Goal: Information Seeking & Learning: Learn about a topic

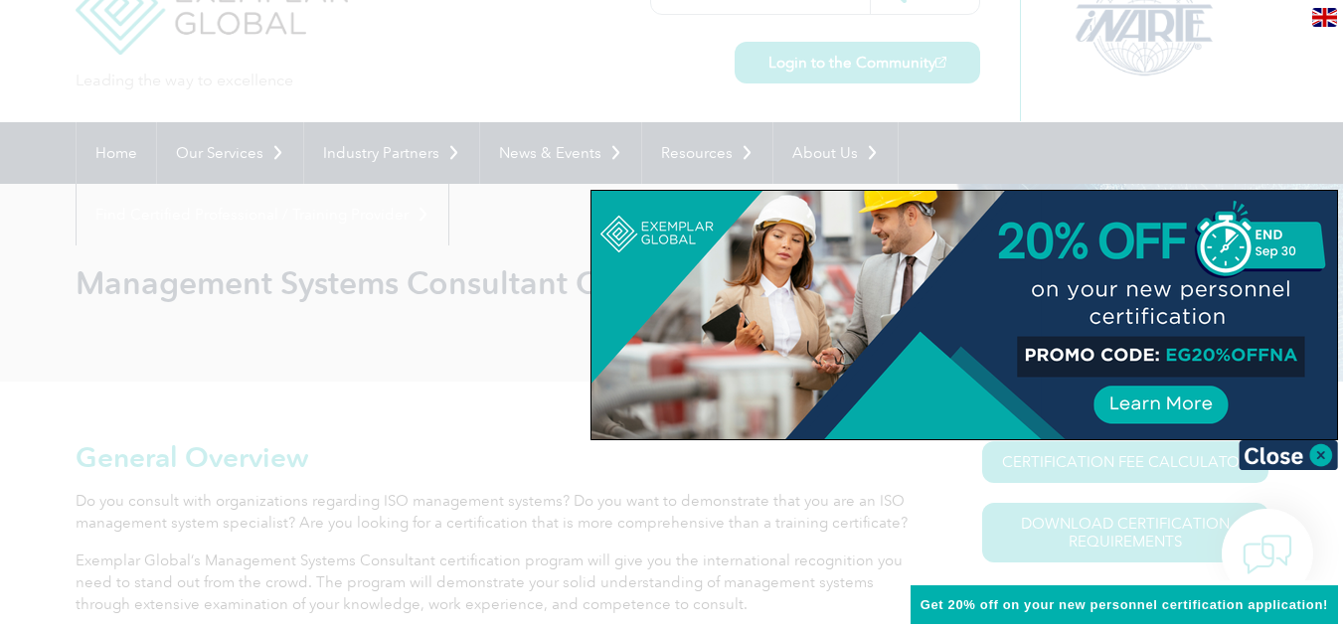
scroll to position [99, 0]
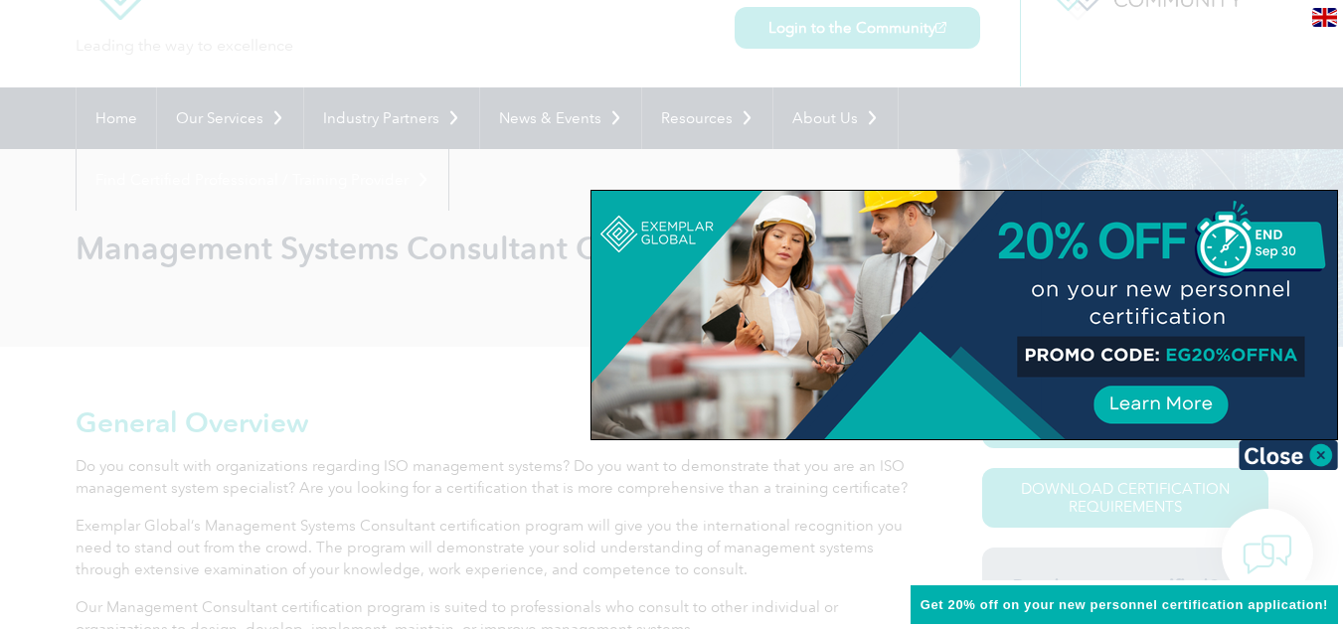
click at [1280, 446] on img at bounding box center [1288, 455] width 99 height 30
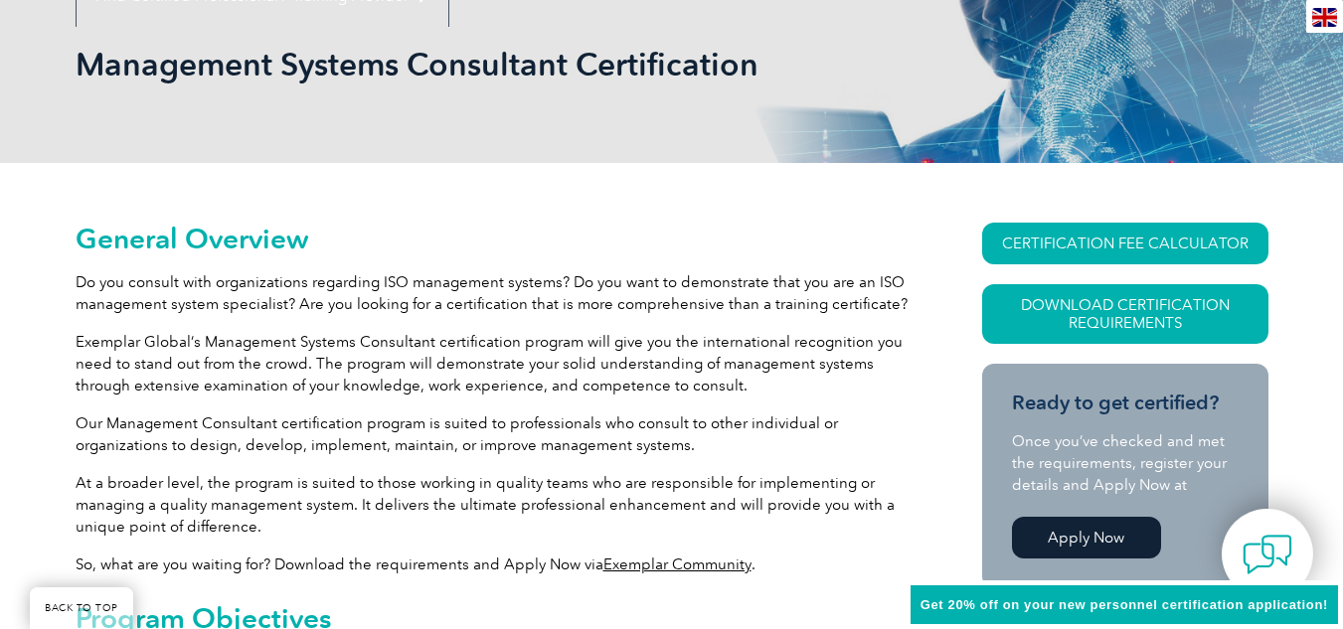
scroll to position [298, 0]
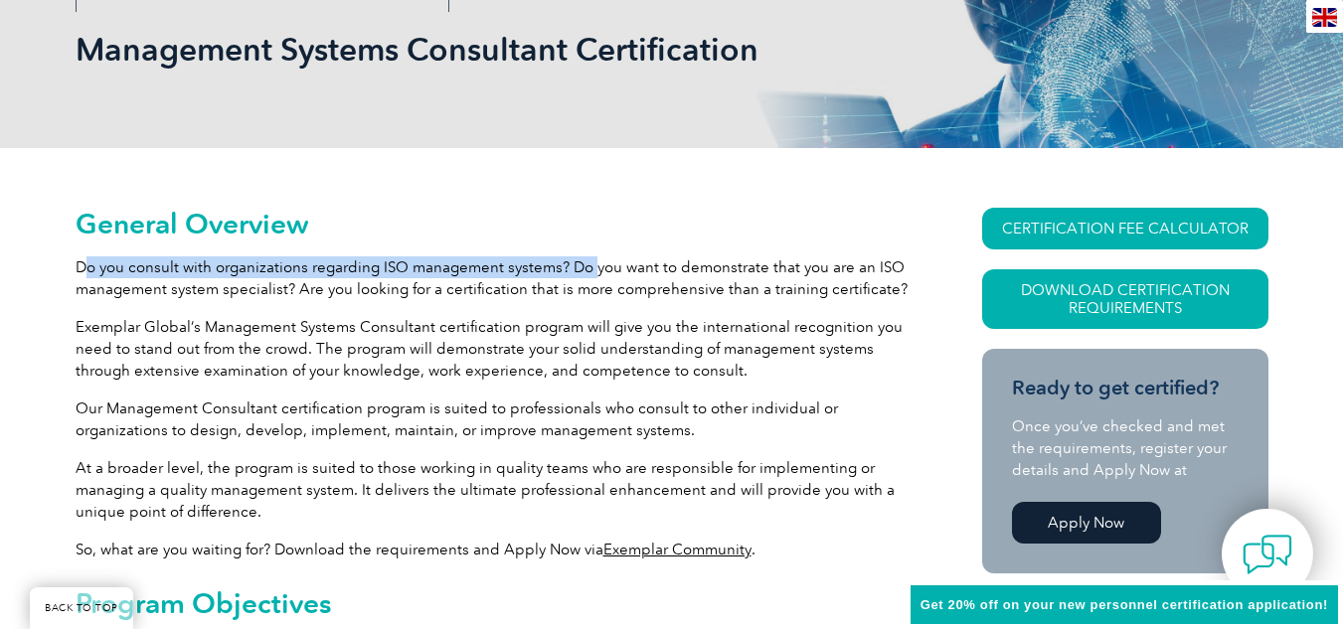
drag, startPoint x: 86, startPoint y: 270, endPoint x: 591, endPoint y: 270, distance: 505.0
click at [591, 270] on p "Do you consult with organizations regarding ISO management systems? Do you want…" at bounding box center [493, 278] width 835 height 44
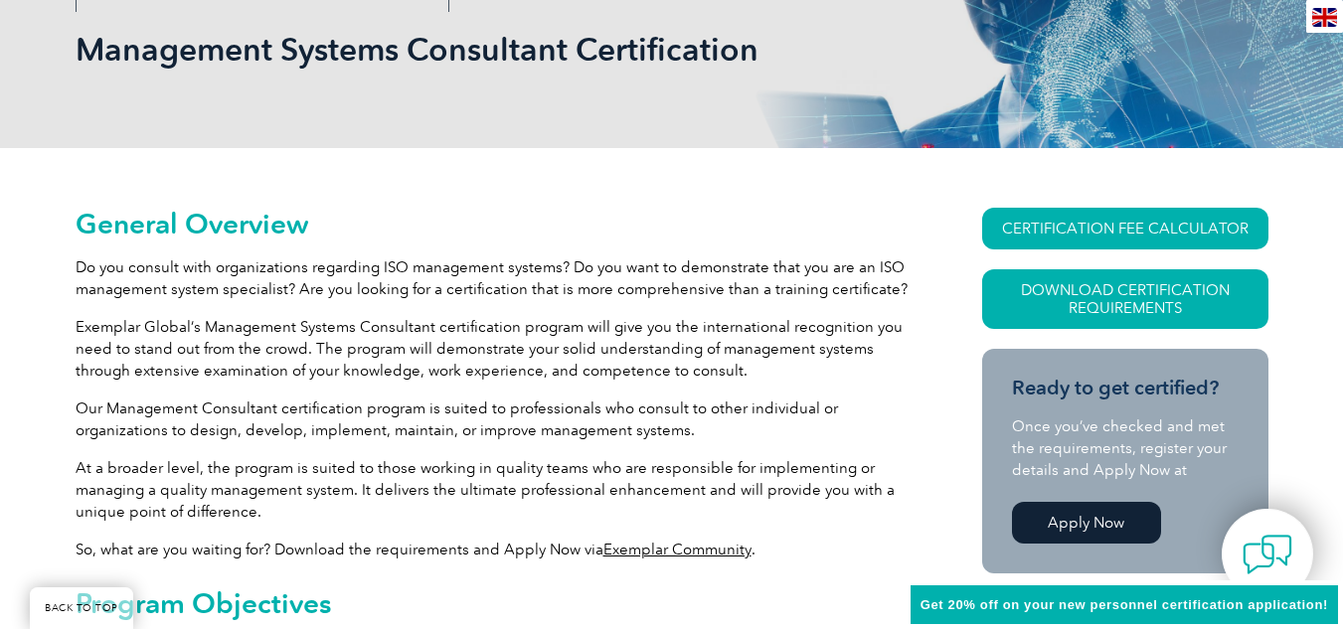
click at [585, 340] on p "Exemplar Global’s Management Systems Consultant certification program will give…" at bounding box center [493, 349] width 835 height 66
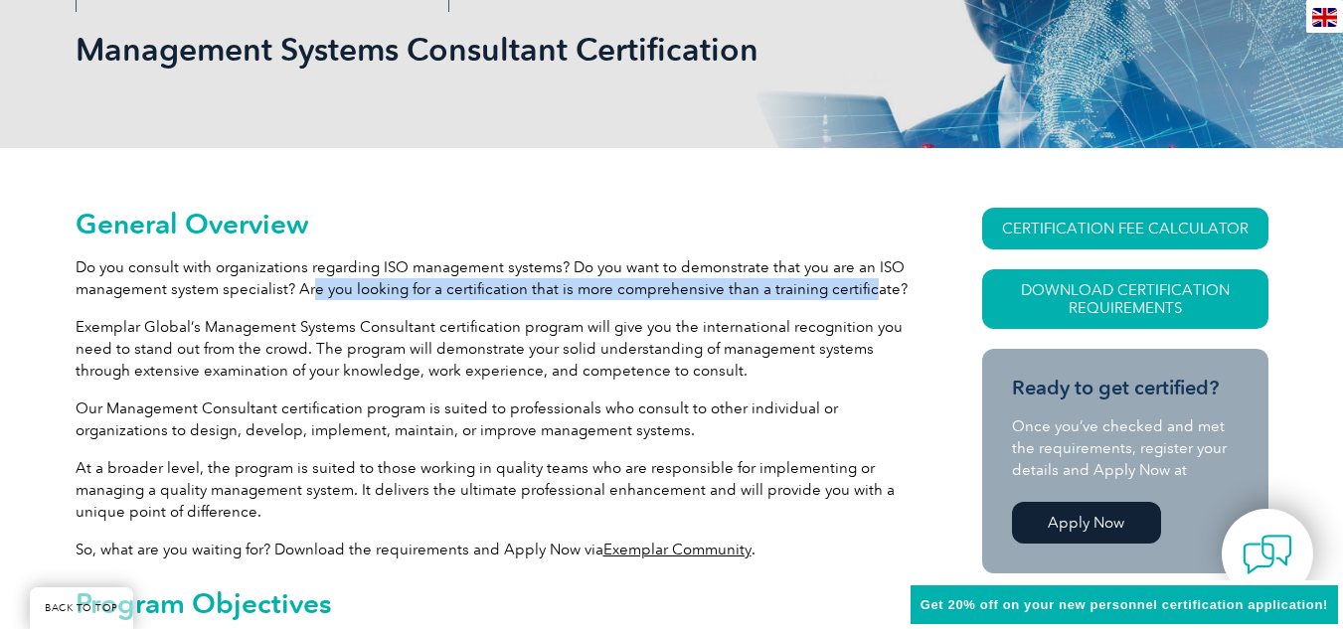
drag, startPoint x: 313, startPoint y: 282, endPoint x: 860, endPoint y: 292, distance: 546.8
click at [860, 292] on p "Do you consult with organizations regarding ISO management systems? Do you want…" at bounding box center [493, 278] width 835 height 44
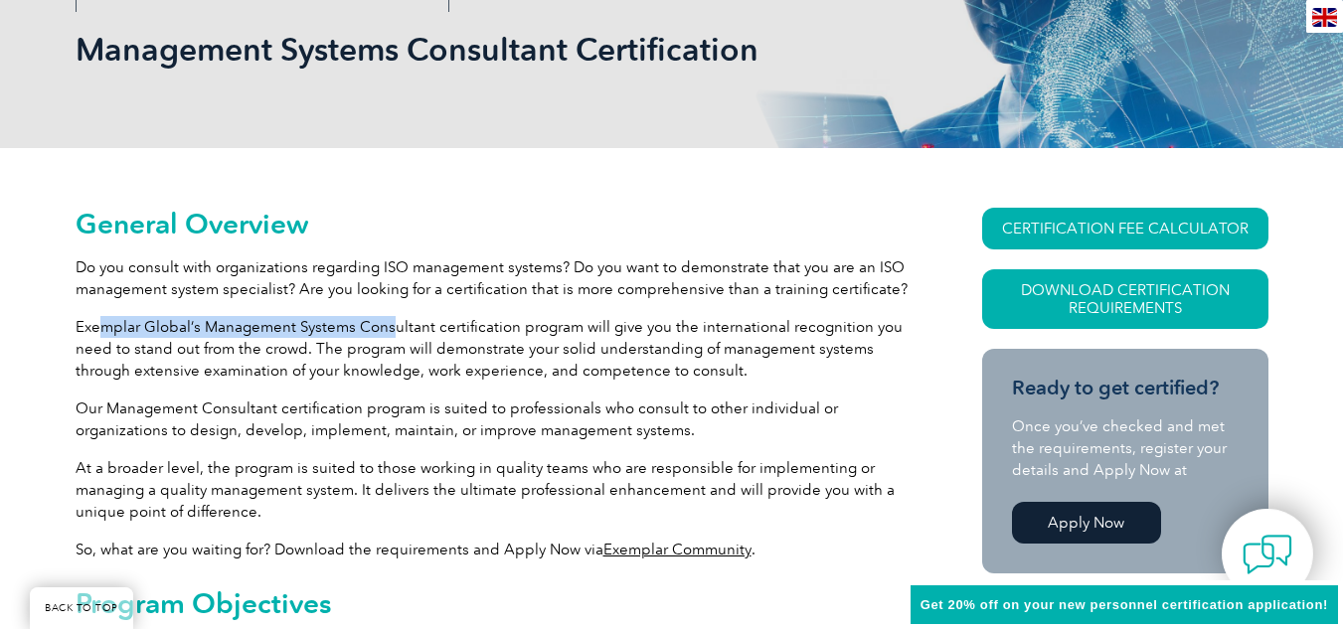
drag, startPoint x: 142, startPoint y: 330, endPoint x: 402, endPoint y: 330, distance: 259.5
click at [397, 330] on p "Exemplar Global’s Management Systems Consultant certification program will give…" at bounding box center [493, 349] width 835 height 66
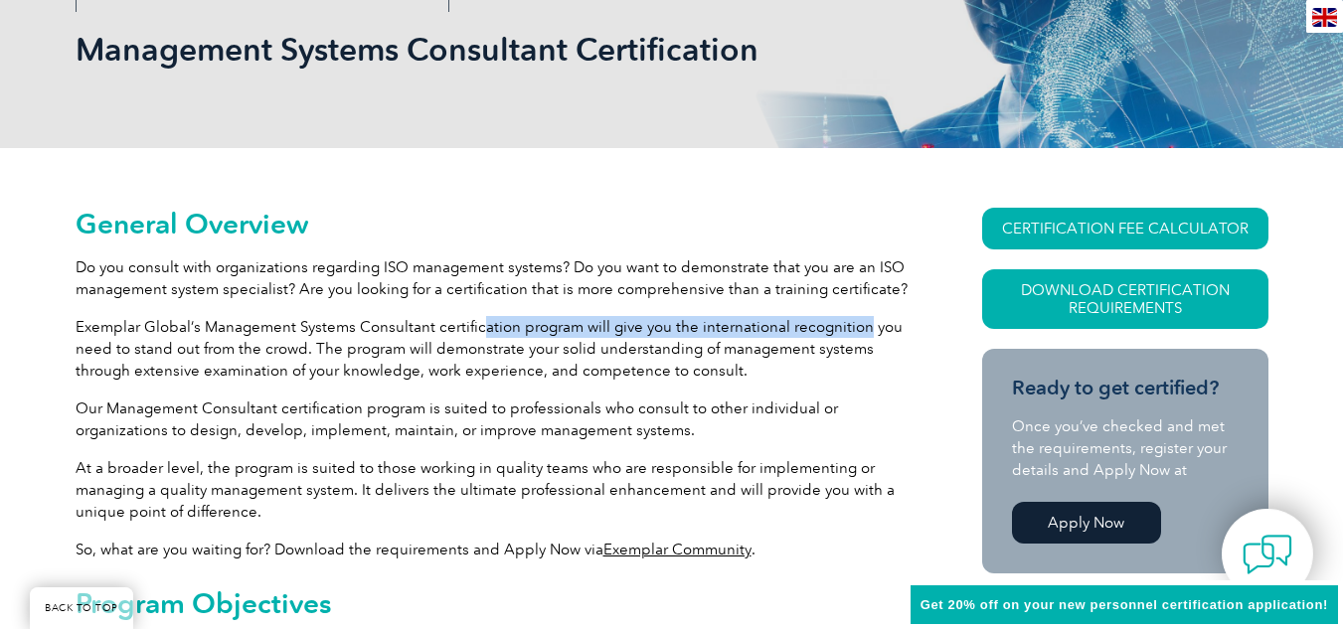
drag, startPoint x: 478, startPoint y: 327, endPoint x: 858, endPoint y: 334, distance: 379.8
click at [858, 334] on p "Exemplar Global’s Management Systems Consultant certification program will give…" at bounding box center [493, 349] width 835 height 66
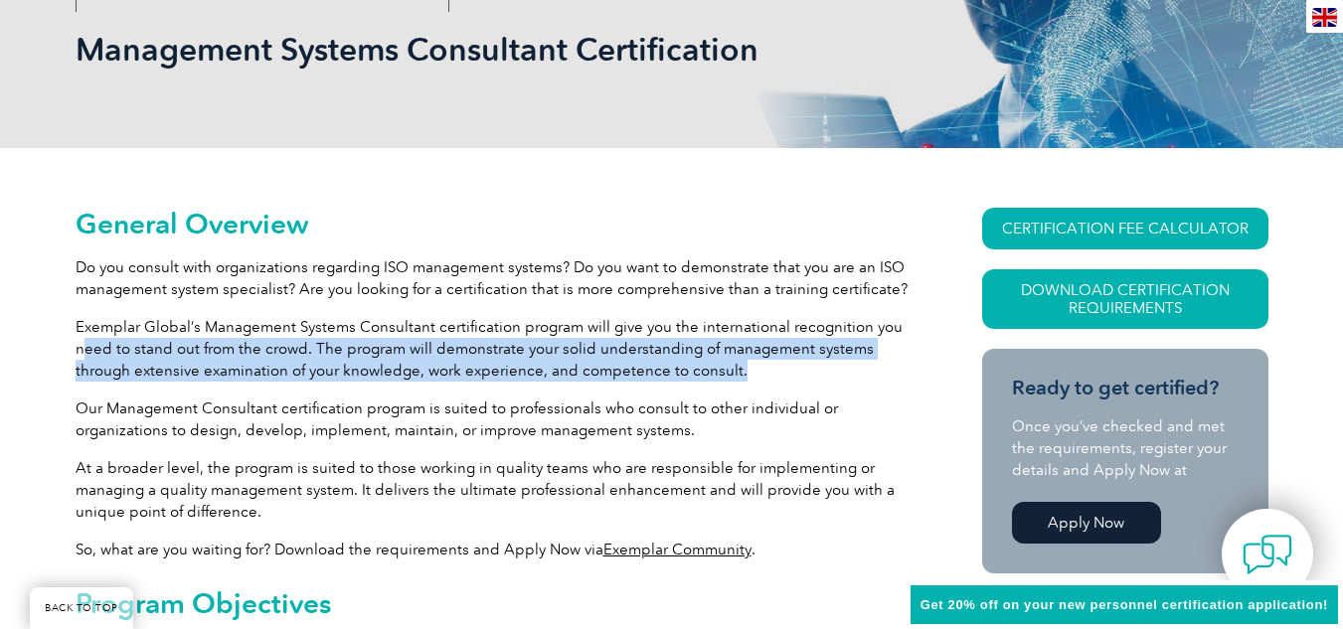
drag, startPoint x: 85, startPoint y: 349, endPoint x: 739, endPoint y: 381, distance: 653.9
click at [739, 381] on p "Exemplar Global’s Management Systems Consultant certification program will give…" at bounding box center [493, 349] width 835 height 66
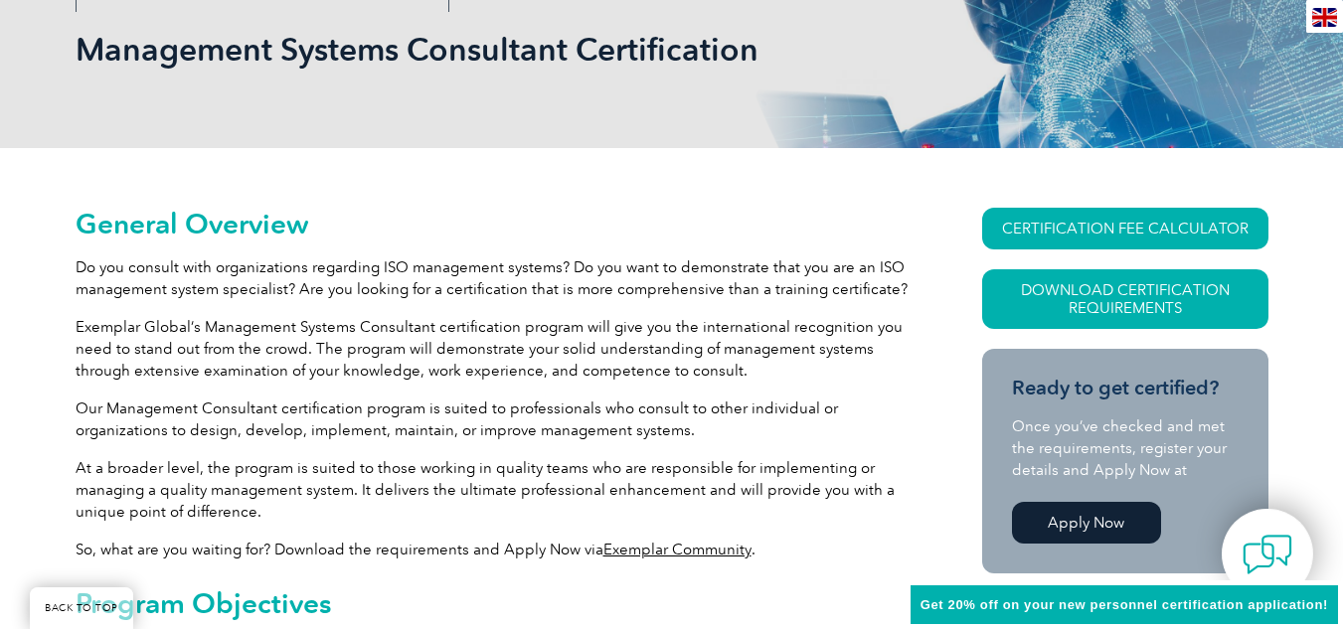
click at [581, 408] on p "Our Management Consultant certification program is suited to professionals who …" at bounding box center [493, 420] width 835 height 44
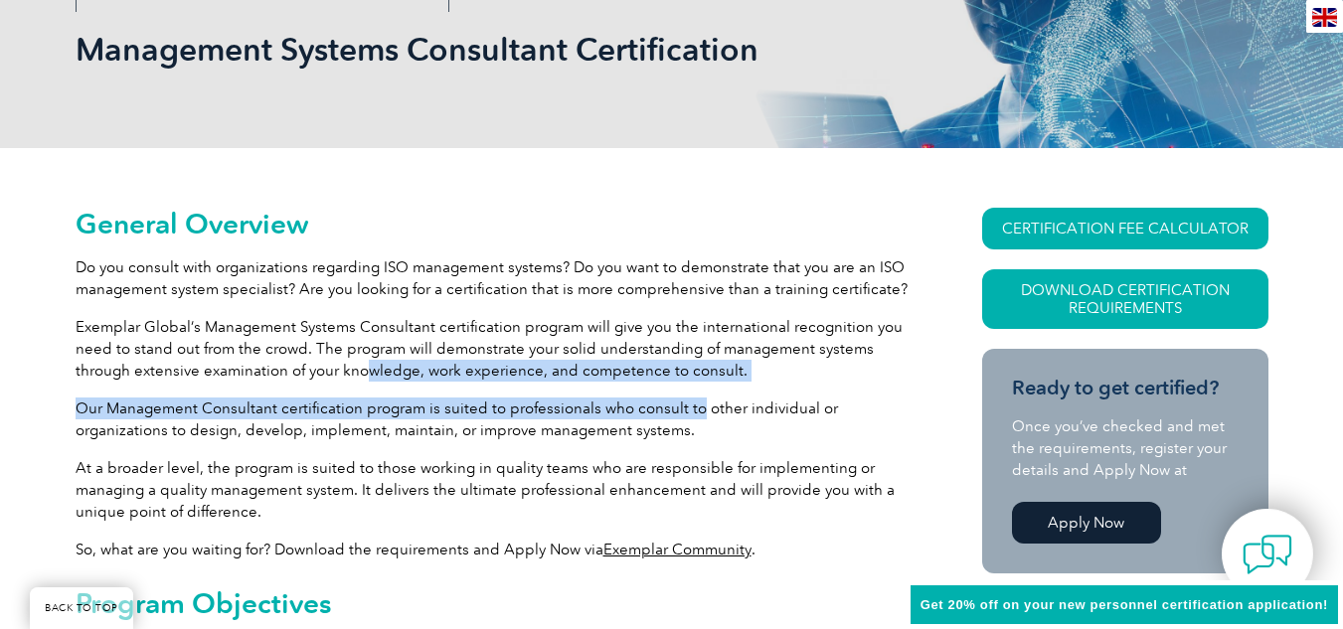
drag, startPoint x: 381, startPoint y: 374, endPoint x: 692, endPoint y: 387, distance: 311.4
click at [453, 399] on p "Our Management Consultant certification program is suited to professionals who …" at bounding box center [493, 420] width 835 height 44
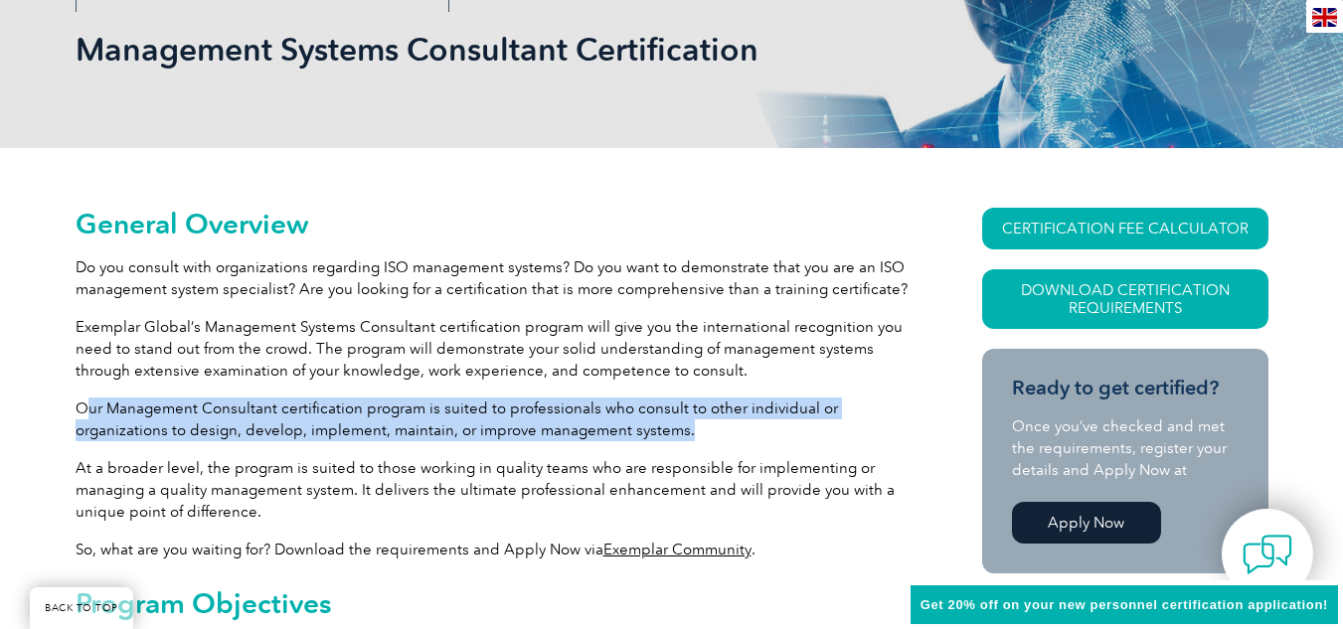
drag, startPoint x: 111, startPoint y: 407, endPoint x: 704, endPoint y: 428, distance: 592.9
click at [704, 428] on p "Our Management Consultant certification program is suited to professionals who …" at bounding box center [493, 420] width 835 height 44
click at [690, 434] on p "Our Management Consultant certification program is suited to professionals who …" at bounding box center [493, 420] width 835 height 44
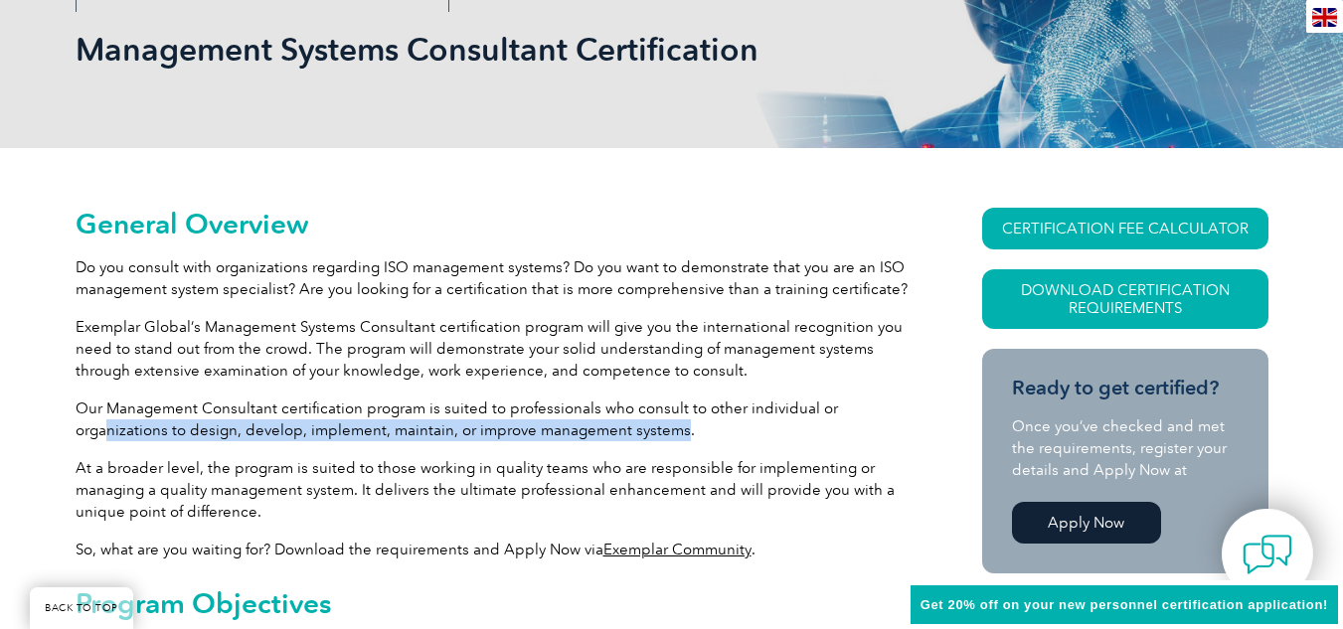
drag, startPoint x: 104, startPoint y: 434, endPoint x: 676, endPoint y: 422, distance: 571.7
click at [676, 422] on p "Our Management Consultant certification program is suited to professionals who …" at bounding box center [493, 420] width 835 height 44
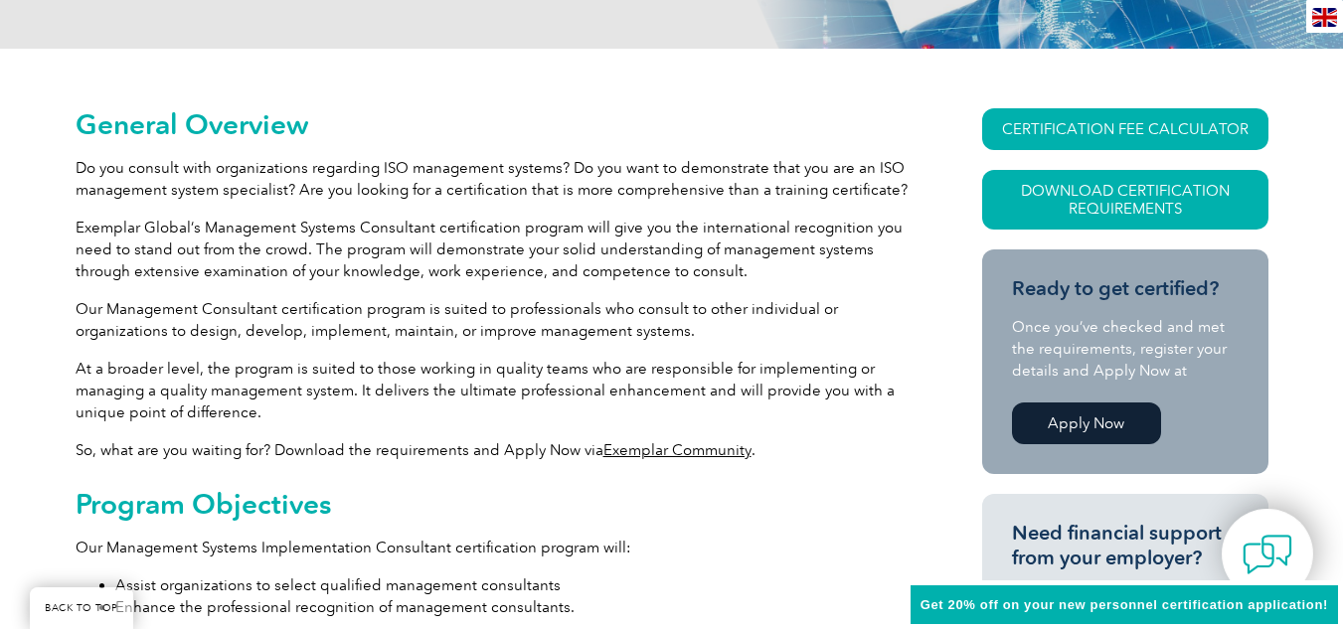
click at [219, 369] on p "At a broader level, the program is suited to those working in quality teams who…" at bounding box center [493, 391] width 835 height 66
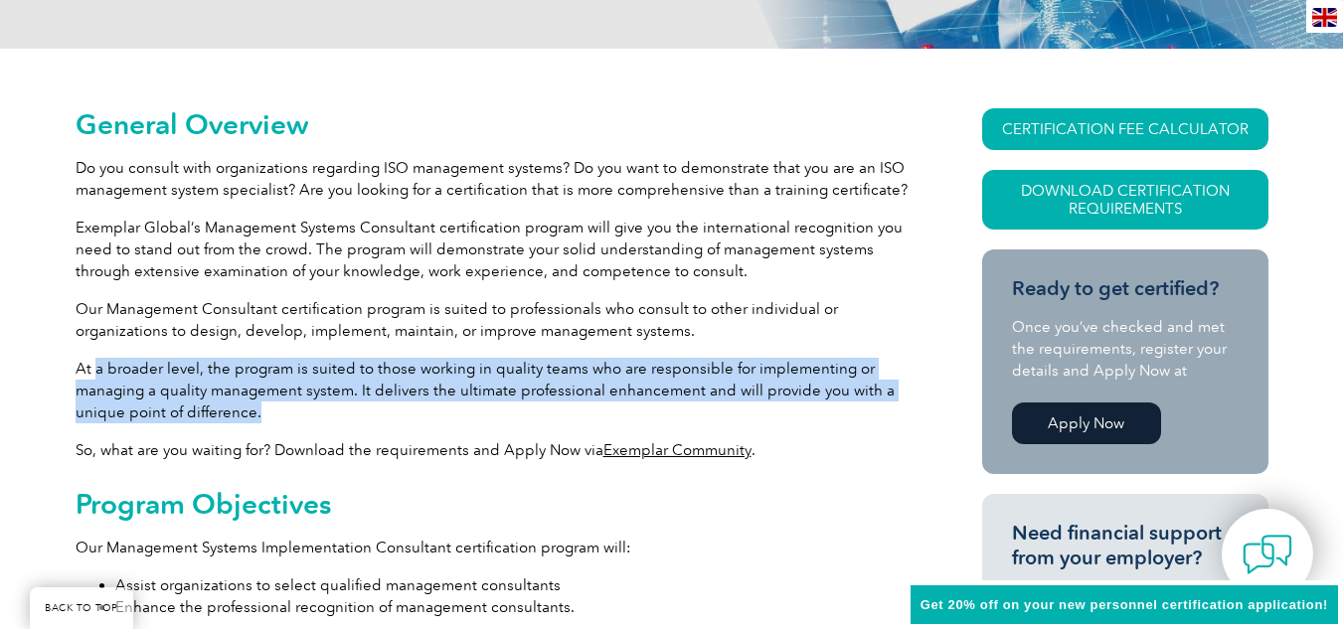
drag, startPoint x: 92, startPoint y: 372, endPoint x: 286, endPoint y: 410, distance: 197.5
click at [286, 410] on p "At a broader level, the program is suited to those working in quality teams who…" at bounding box center [493, 391] width 835 height 66
click at [286, 411] on p "At a broader level, the program is suited to those working in quality teams who…" at bounding box center [493, 391] width 835 height 66
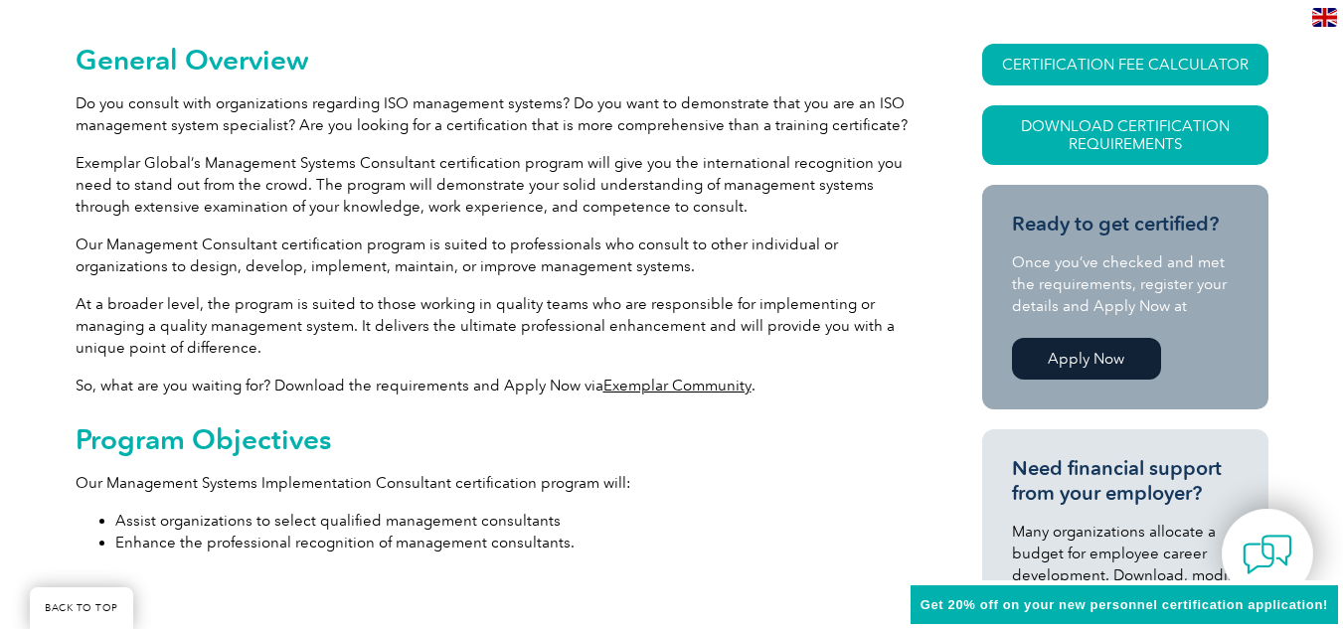
scroll to position [497, 0]
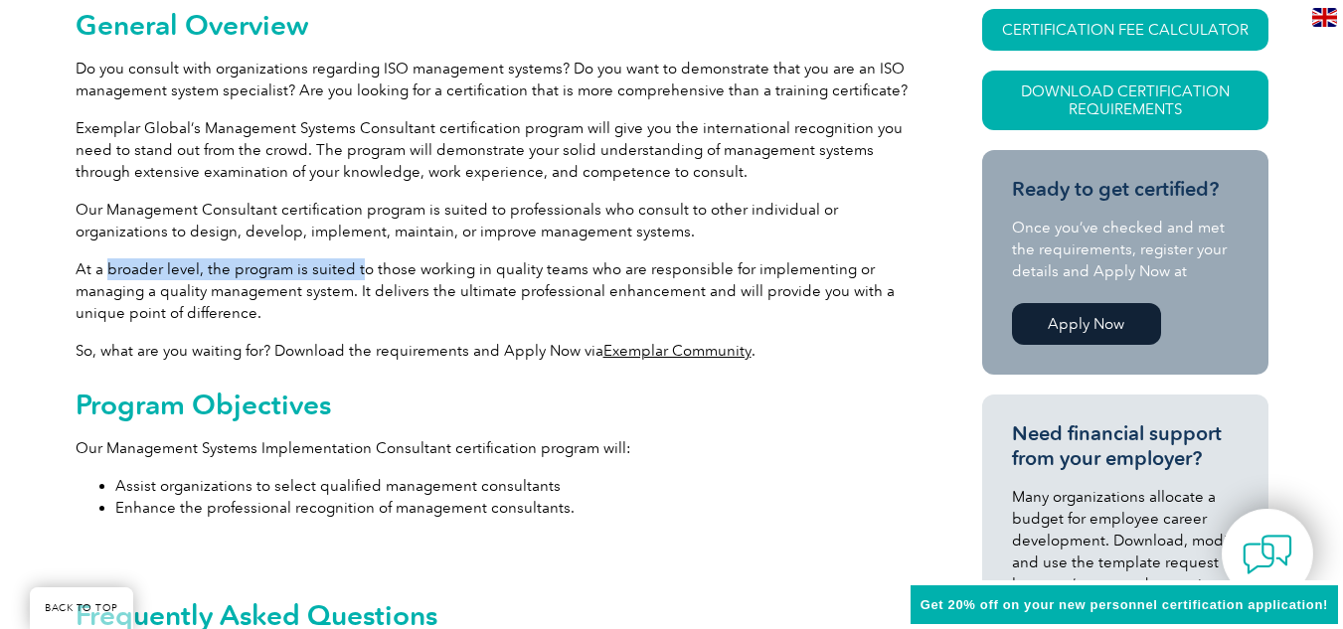
drag, startPoint x: 105, startPoint y: 276, endPoint x: 358, endPoint y: 278, distance: 252.5
click at [358, 278] on p "At a broader level, the program is suited to those working in quality teams who…" at bounding box center [493, 291] width 835 height 66
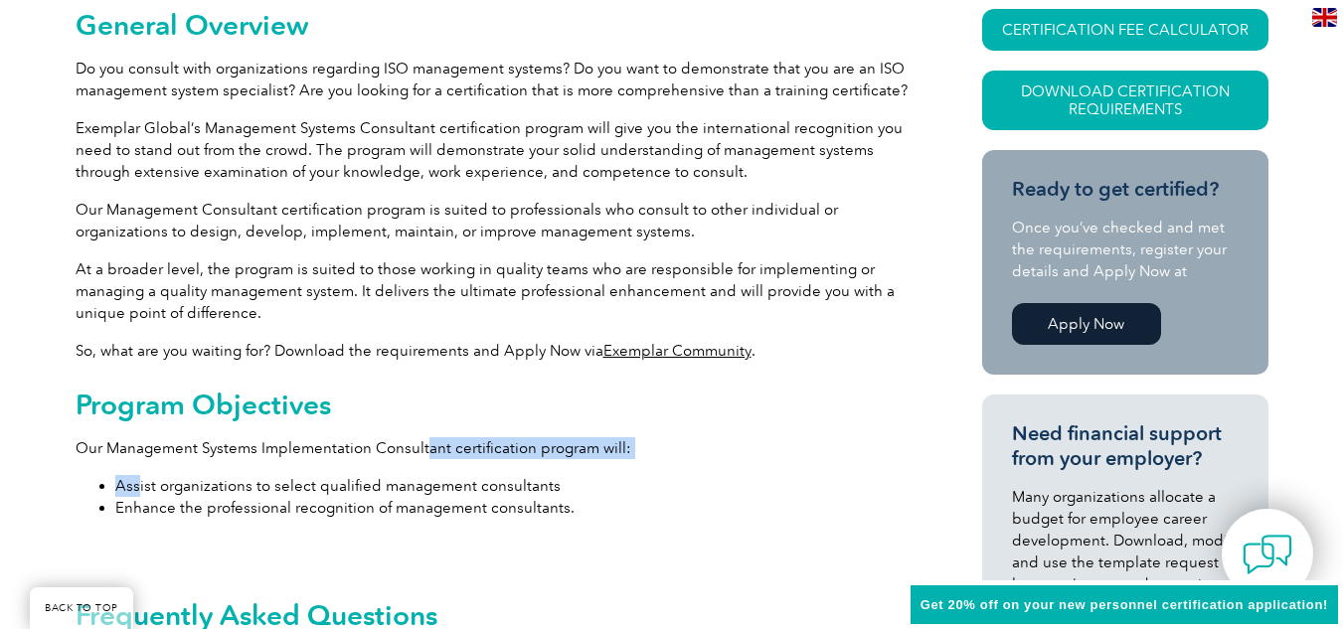
drag, startPoint x: 140, startPoint y: 474, endPoint x: 421, endPoint y: 457, distance: 281.8
click at [421, 457] on div "Program Objectives Our Management Systems Implementation Consultant certificati…" at bounding box center [493, 473] width 835 height 168
click at [237, 472] on div "Program Objectives Our Management Systems Implementation Consultant certificati…" at bounding box center [493, 473] width 835 height 168
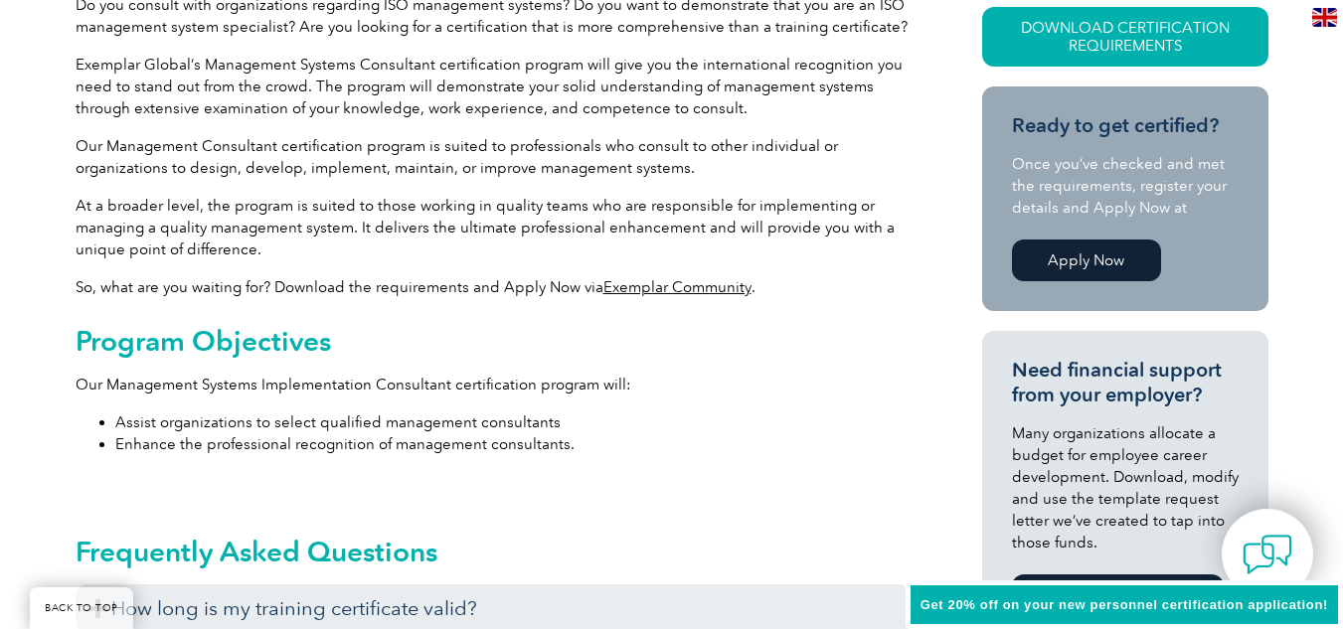
scroll to position [596, 0]
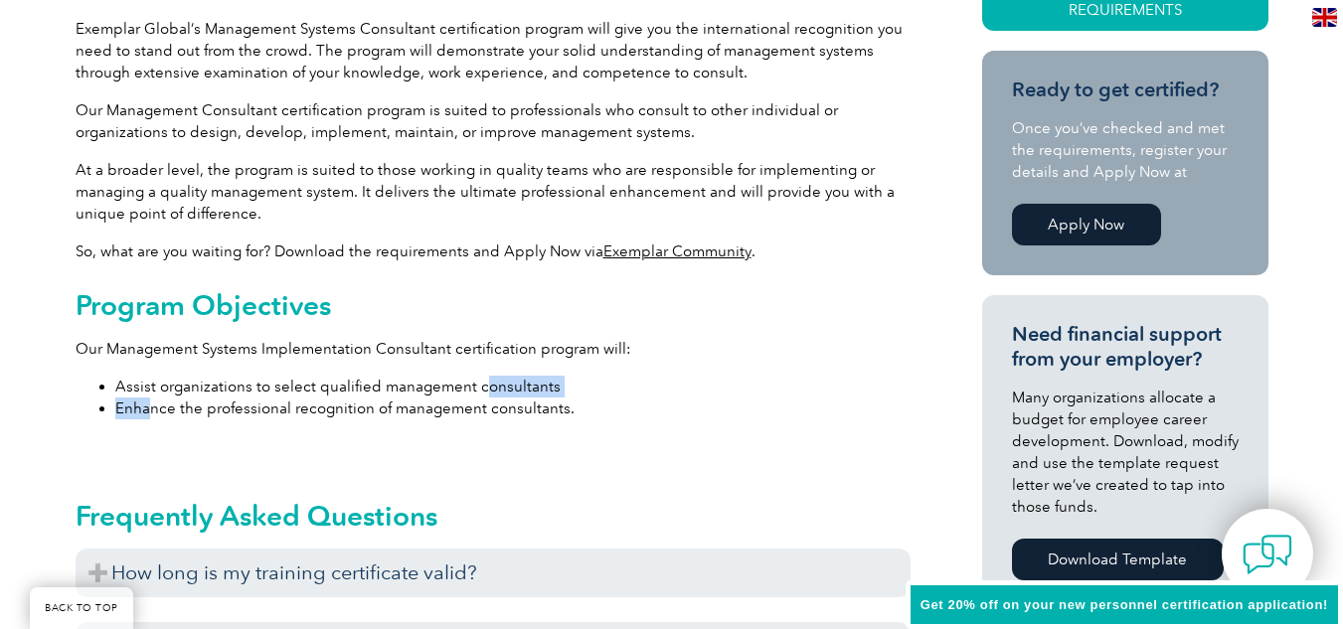
drag, startPoint x: 171, startPoint y: 402, endPoint x: 479, endPoint y: 363, distance: 310.6
click at [479, 363] on div "Program Objectives Our Management Systems Implementation Consultant certificati…" at bounding box center [493, 373] width 835 height 168
click at [259, 417] on li "Enhance the professional recognition of management consultants." at bounding box center [512, 409] width 795 height 22
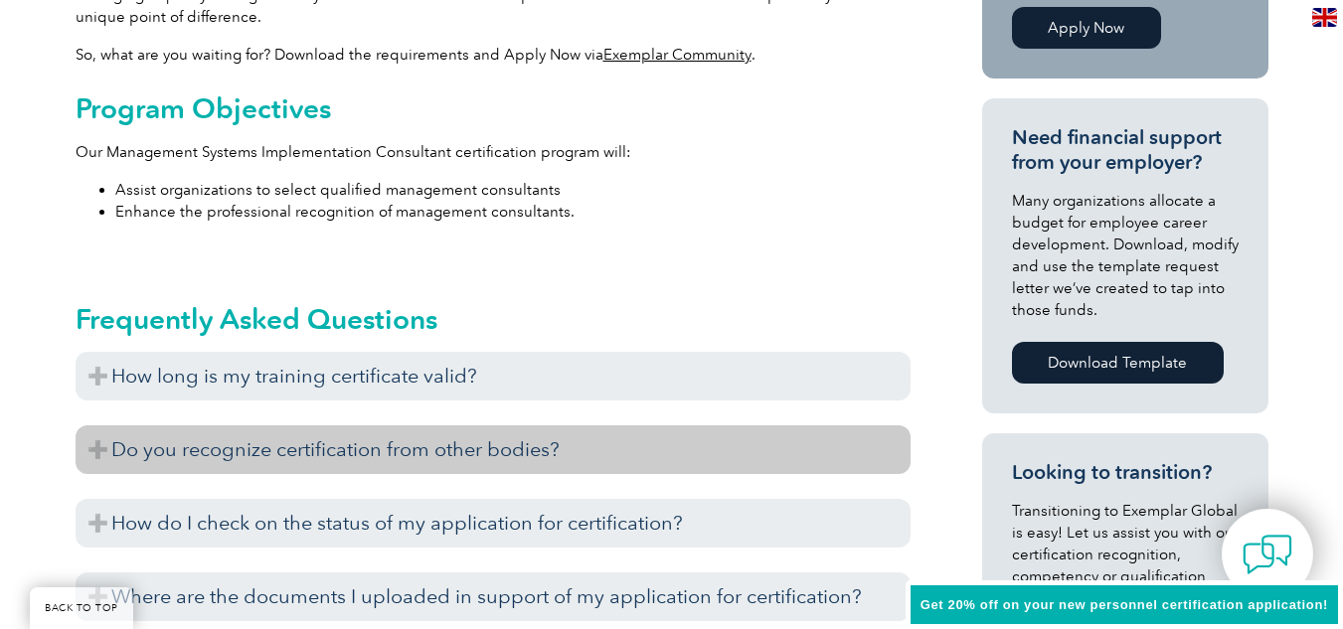
scroll to position [795, 0]
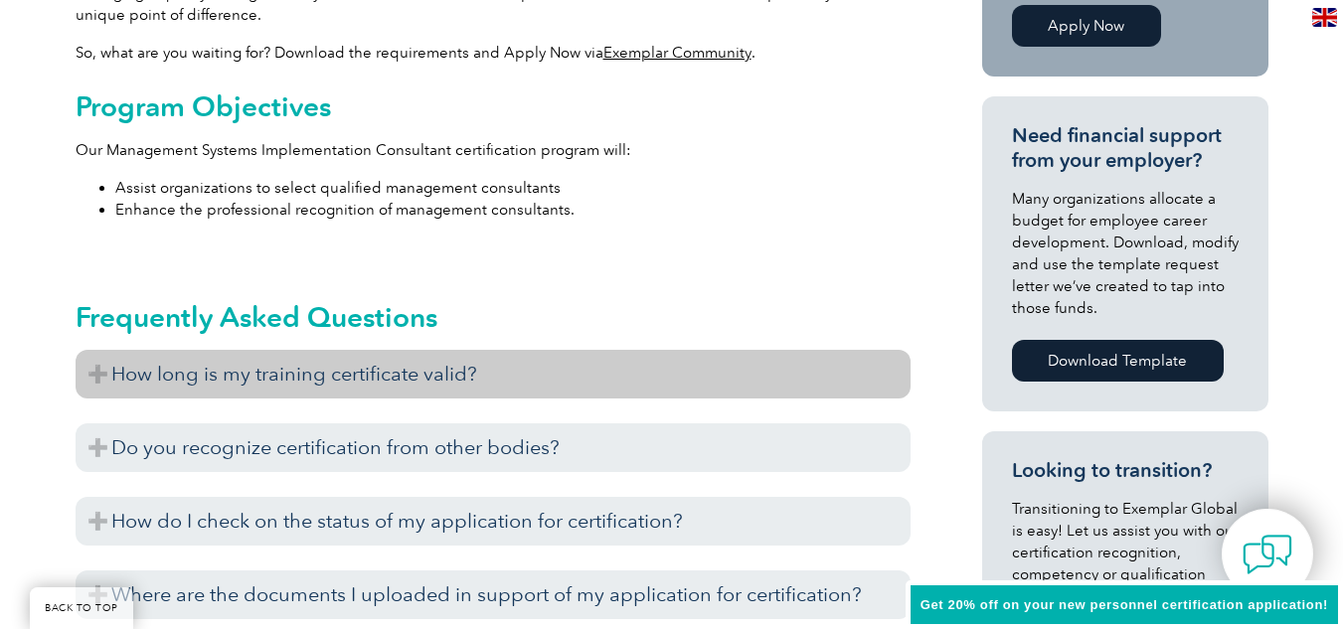
click at [255, 379] on h3 "How long is my training certificate valid?" at bounding box center [493, 374] width 835 height 49
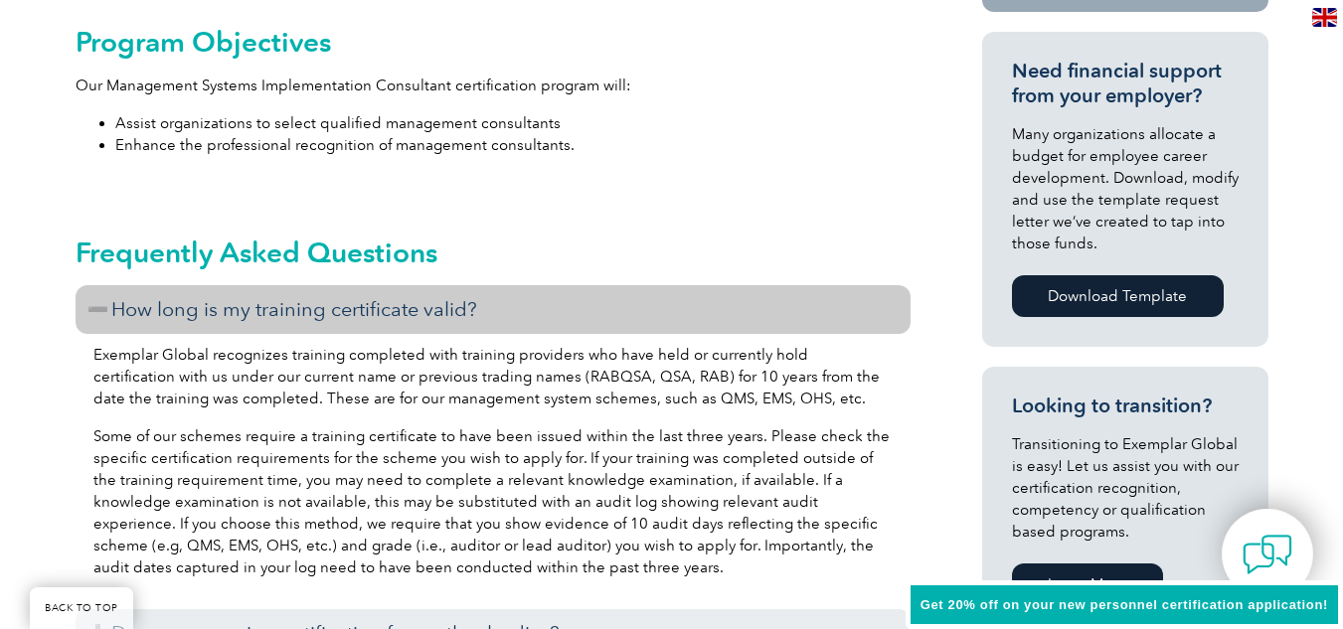
scroll to position [895, 0]
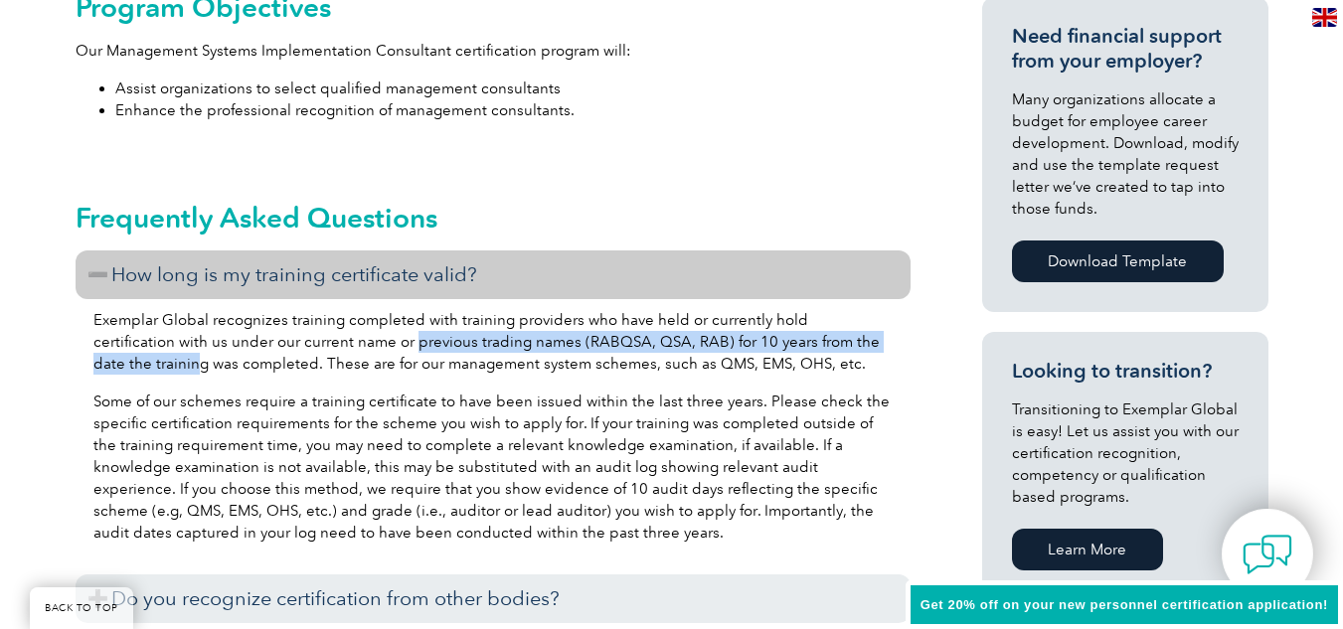
drag, startPoint x: 136, startPoint y: 356, endPoint x: 330, endPoint y: 339, distance: 194.6
click at [330, 339] on p "Exemplar Global recognizes training completed with training providers who have …" at bounding box center [492, 342] width 799 height 66
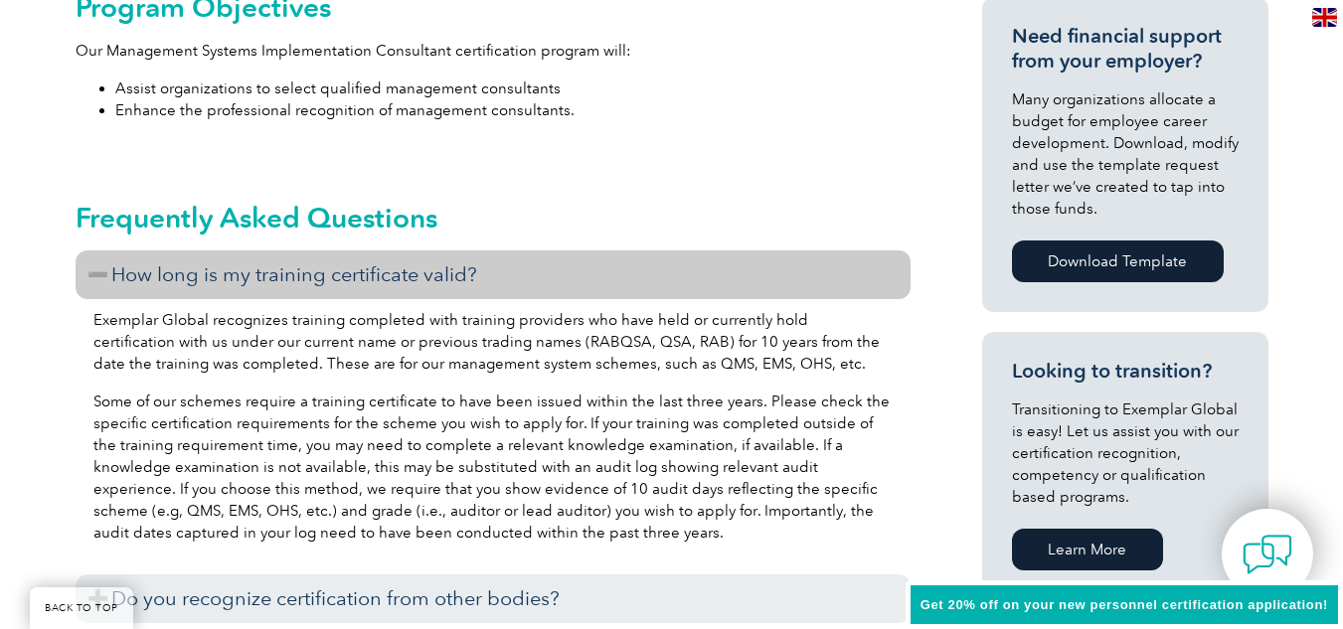
click at [387, 384] on div "Exemplar Global recognizes training completed with training providers who have …" at bounding box center [493, 429] width 835 height 260
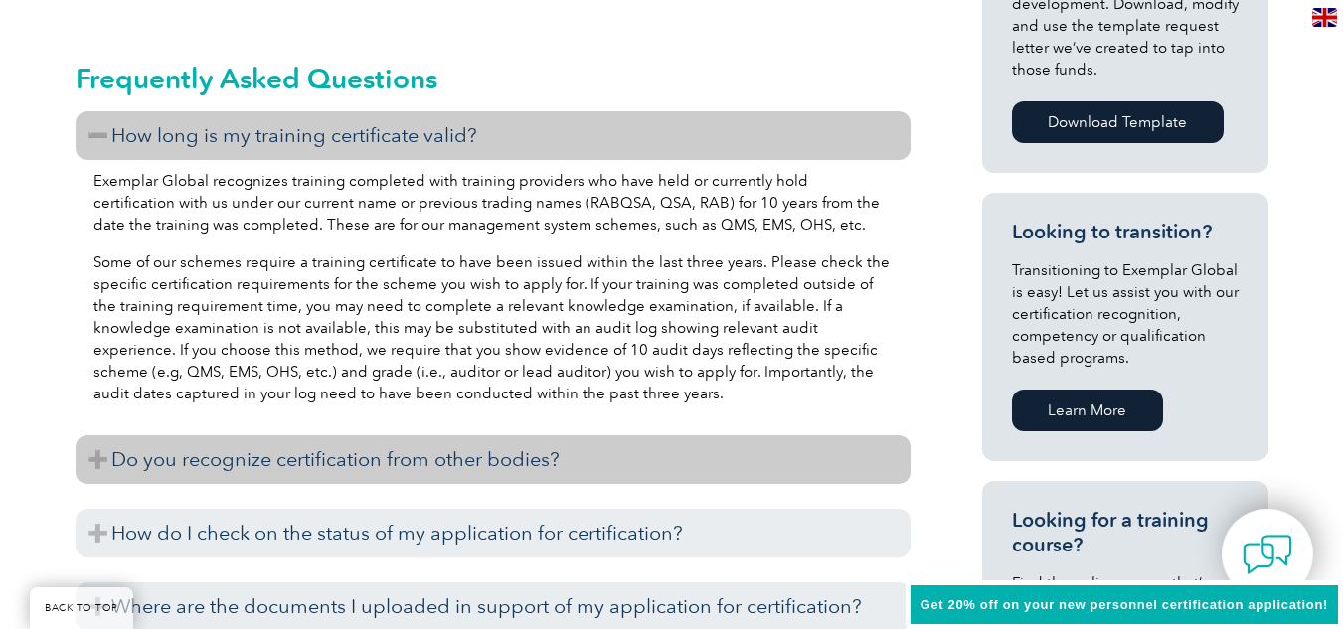
scroll to position [1093, 0]
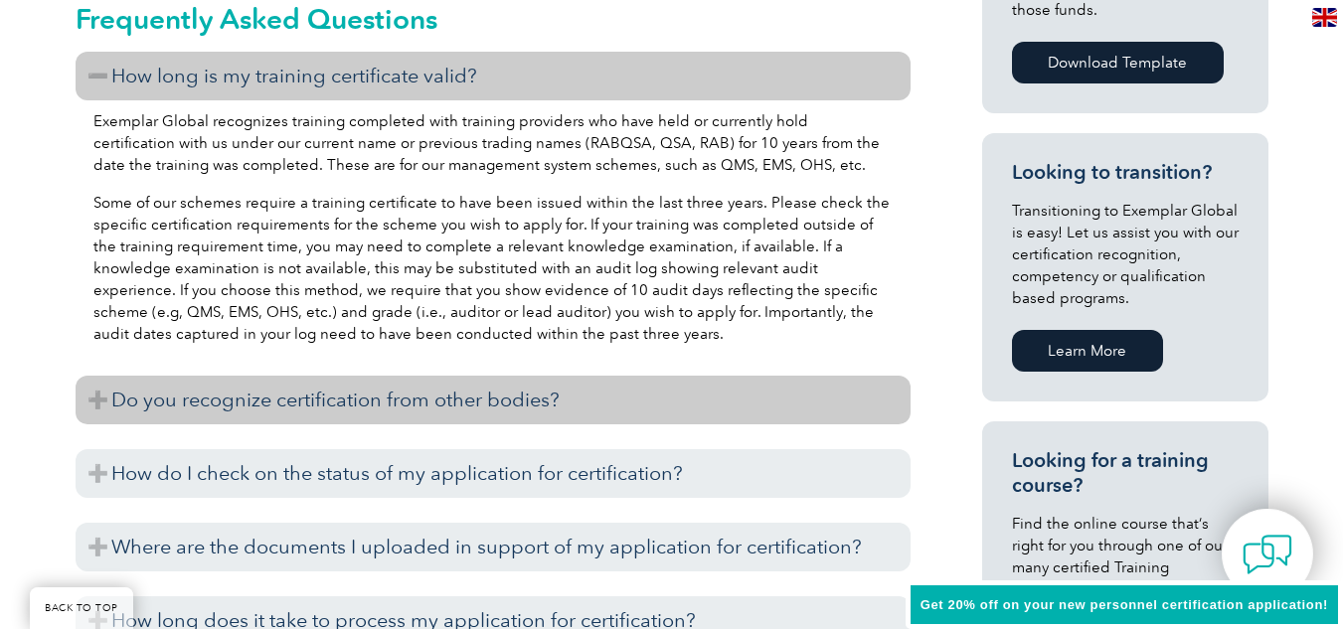
click at [344, 423] on h3 "Do you recognize certification from other bodies?" at bounding box center [493, 400] width 835 height 49
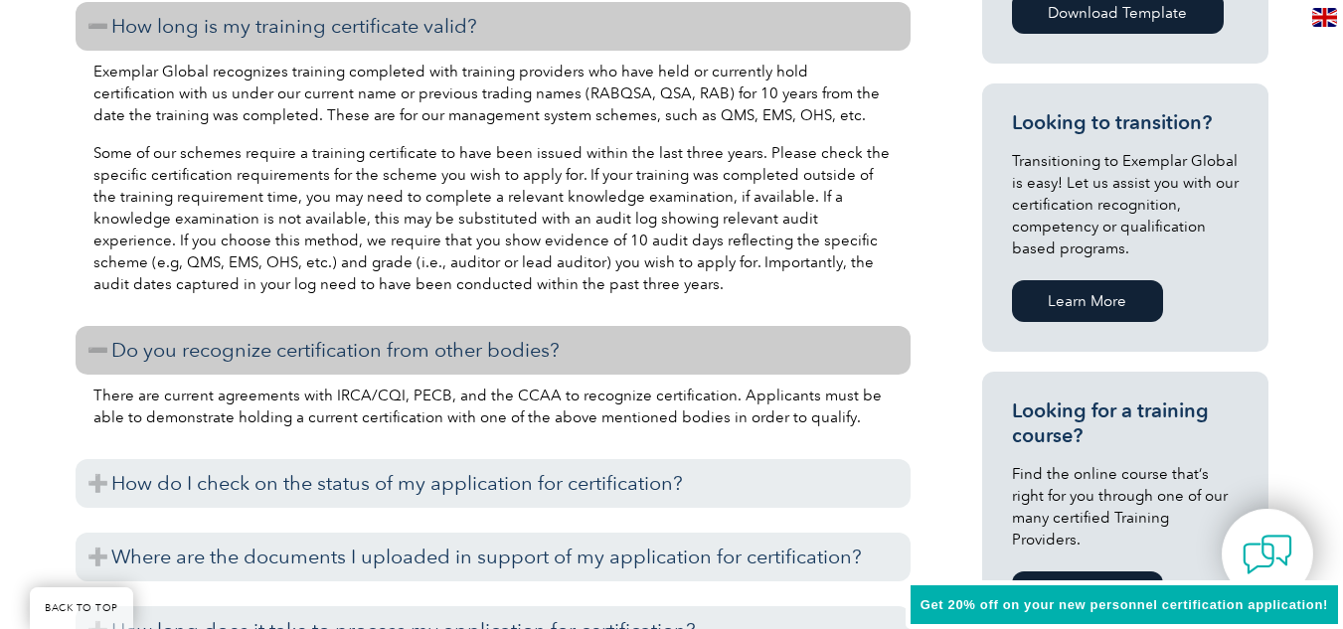
scroll to position [1193, 0]
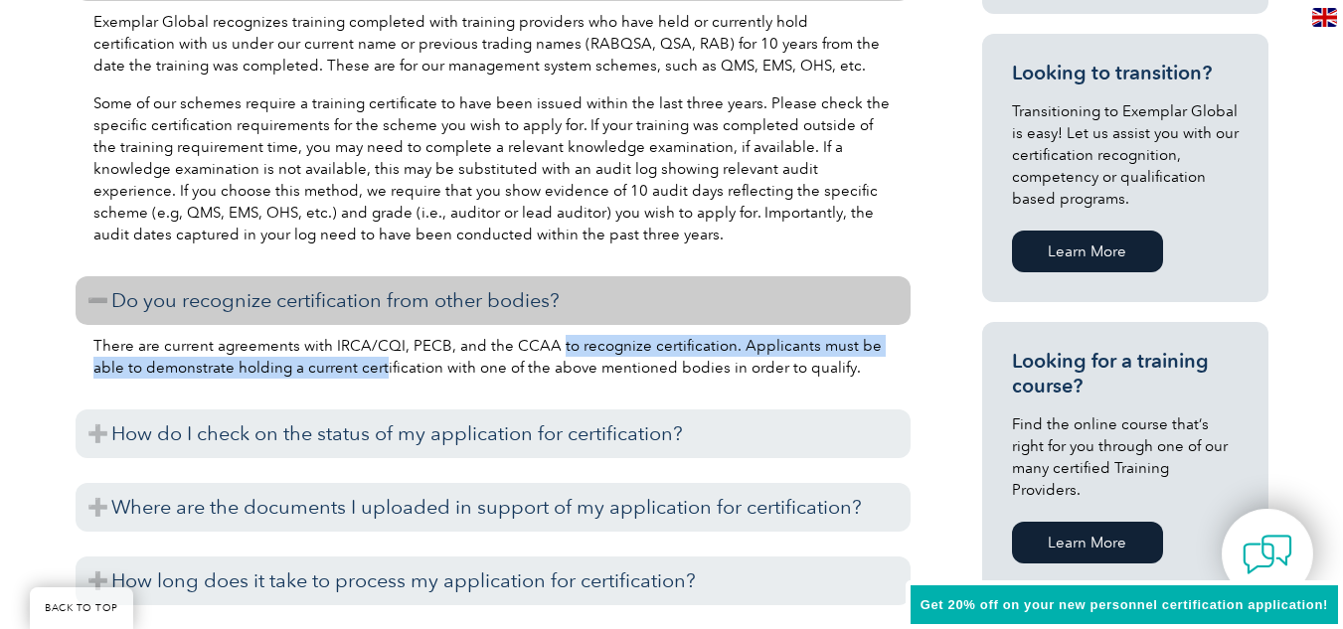
drag, startPoint x: 349, startPoint y: 359, endPoint x: 549, endPoint y: 353, distance: 199.9
click at [549, 353] on p "There are current agreements with IRCA/CQI, PECB, and the CCAA to recognize cer…" at bounding box center [492, 357] width 799 height 44
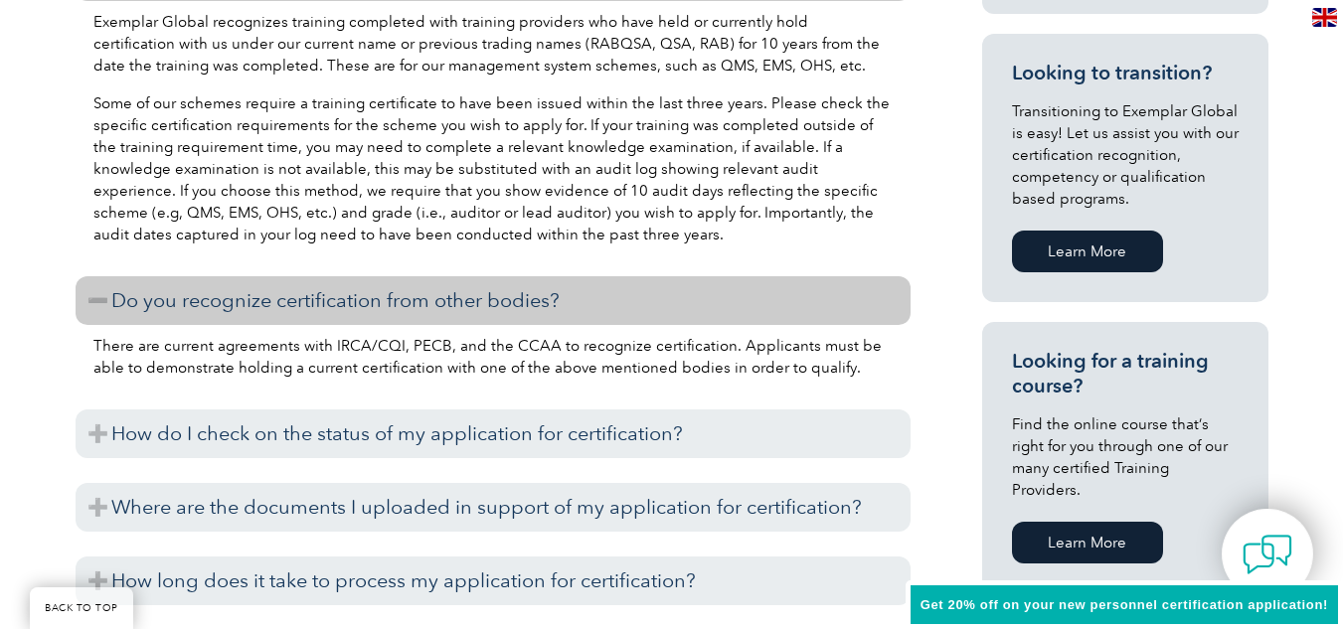
click at [477, 388] on div "There are current agreements with IRCA/CQI, PECB, and the CCAA to recognize cer…" at bounding box center [493, 360] width 835 height 70
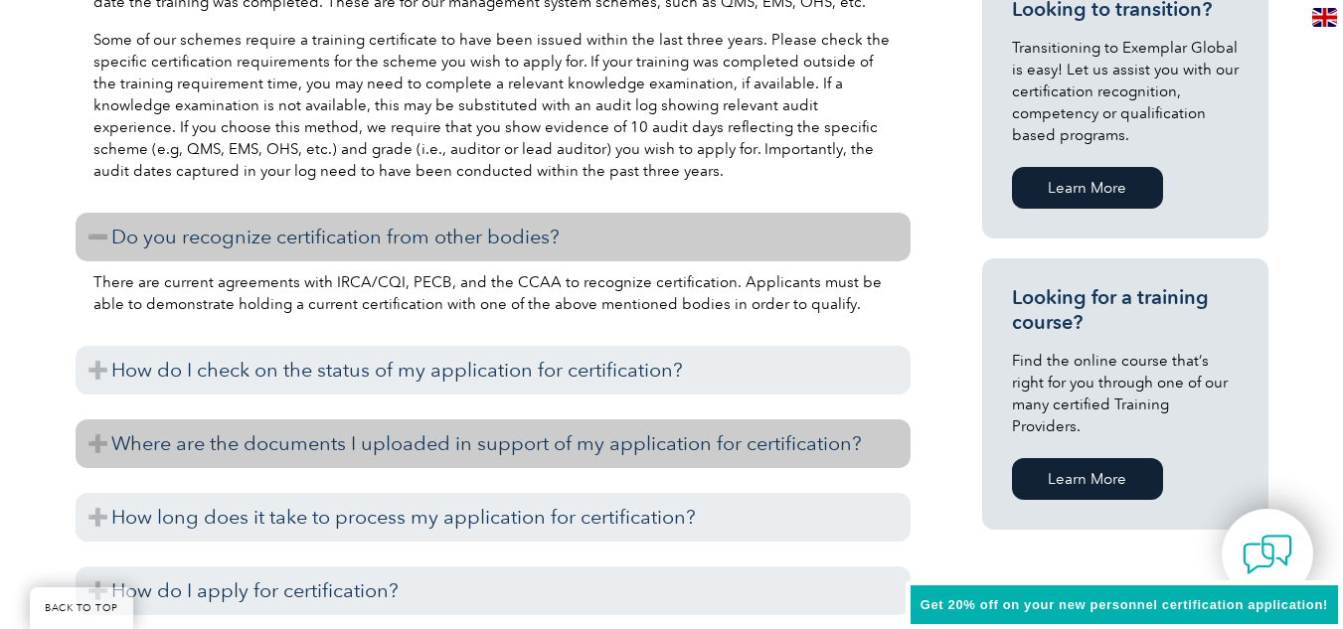
scroll to position [1292, 0]
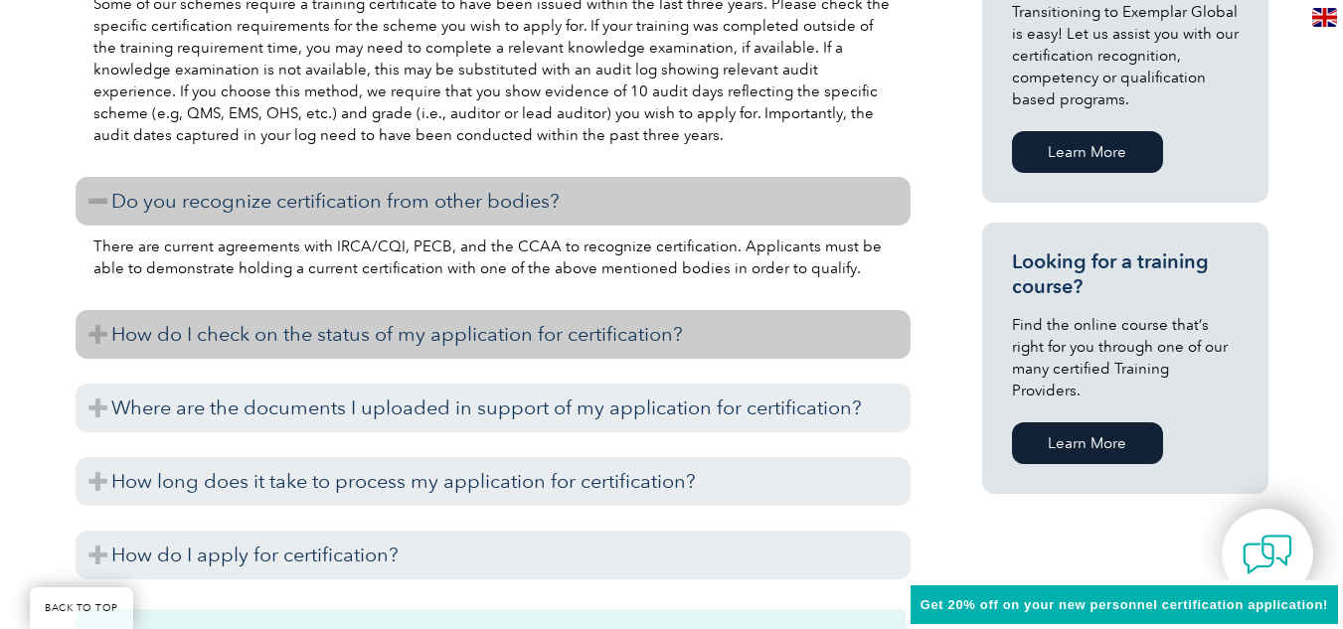
click at [272, 335] on h3 "How do I check on the status of my application for certification?" at bounding box center [493, 334] width 835 height 49
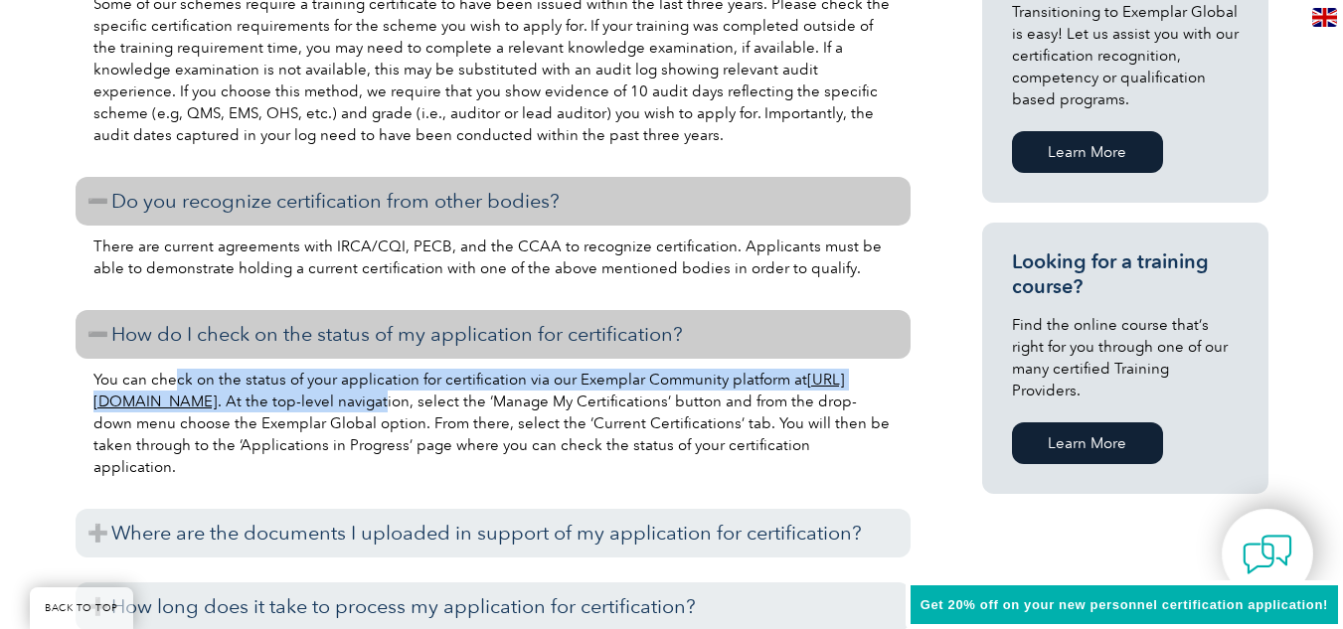
drag, startPoint x: 176, startPoint y: 378, endPoint x: 529, endPoint y: 400, distance: 353.6
click at [529, 399] on p "You can check on the status of your application for certification via our Exemp…" at bounding box center [492, 423] width 799 height 109
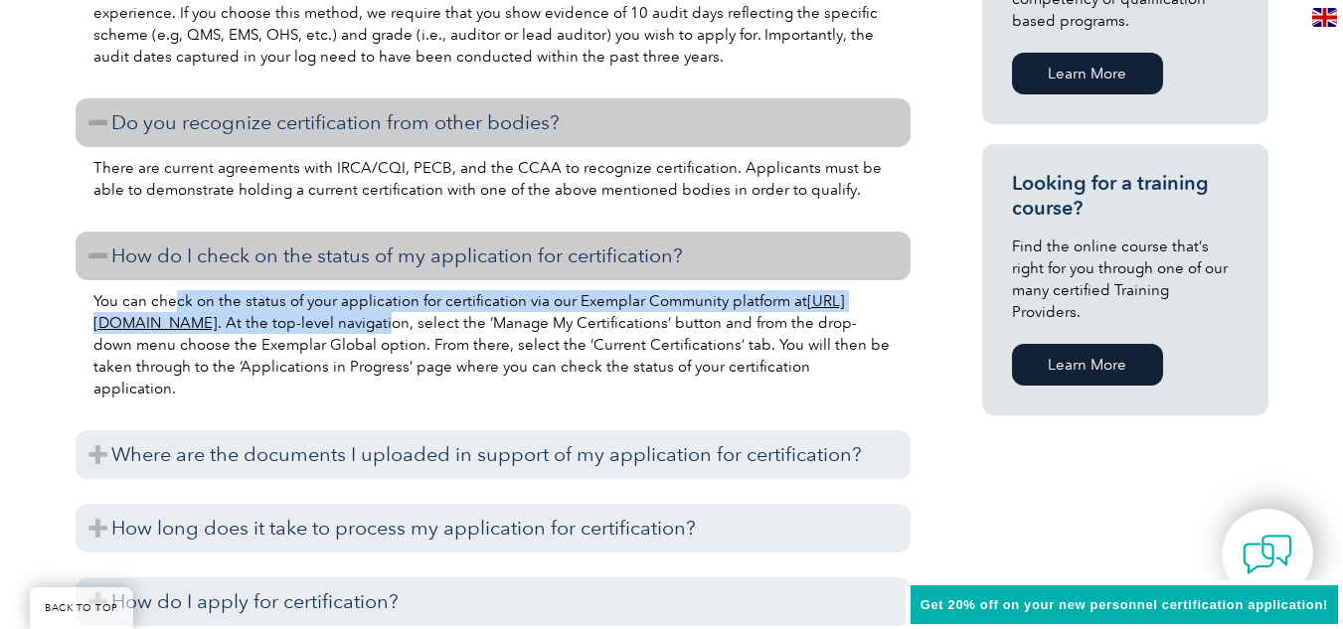
scroll to position [1392, 0]
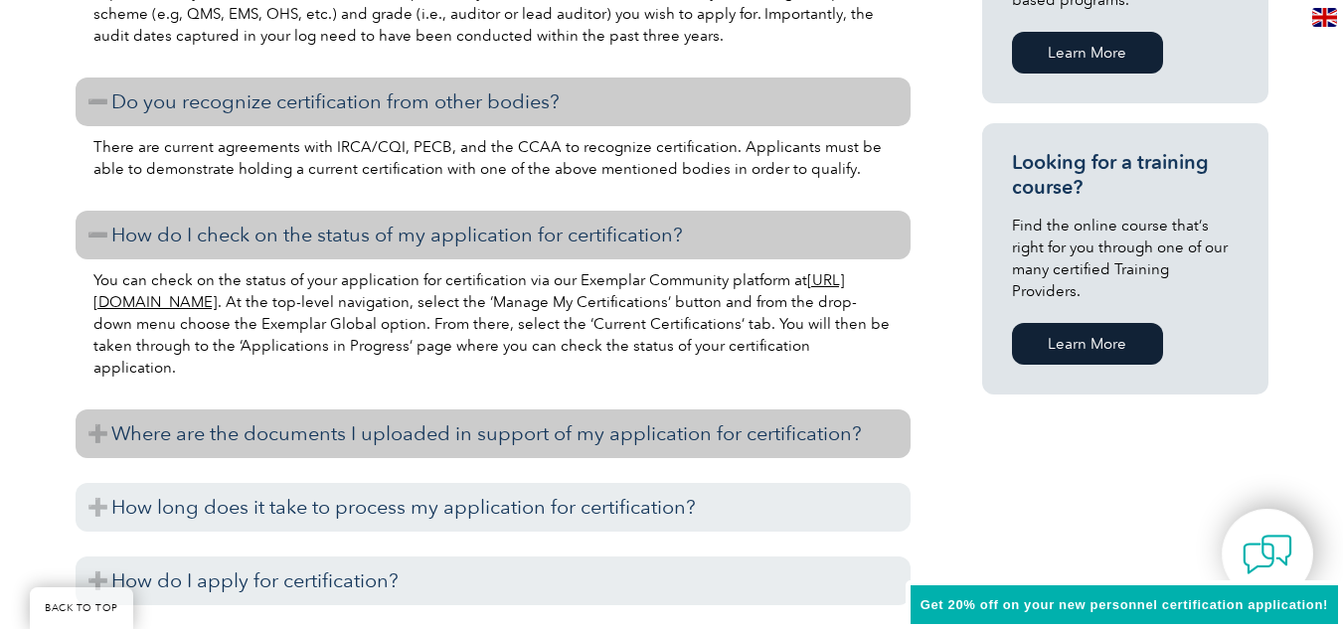
click at [345, 446] on h3 "Where are the documents I uploaded in support of my application for certificati…" at bounding box center [493, 434] width 835 height 49
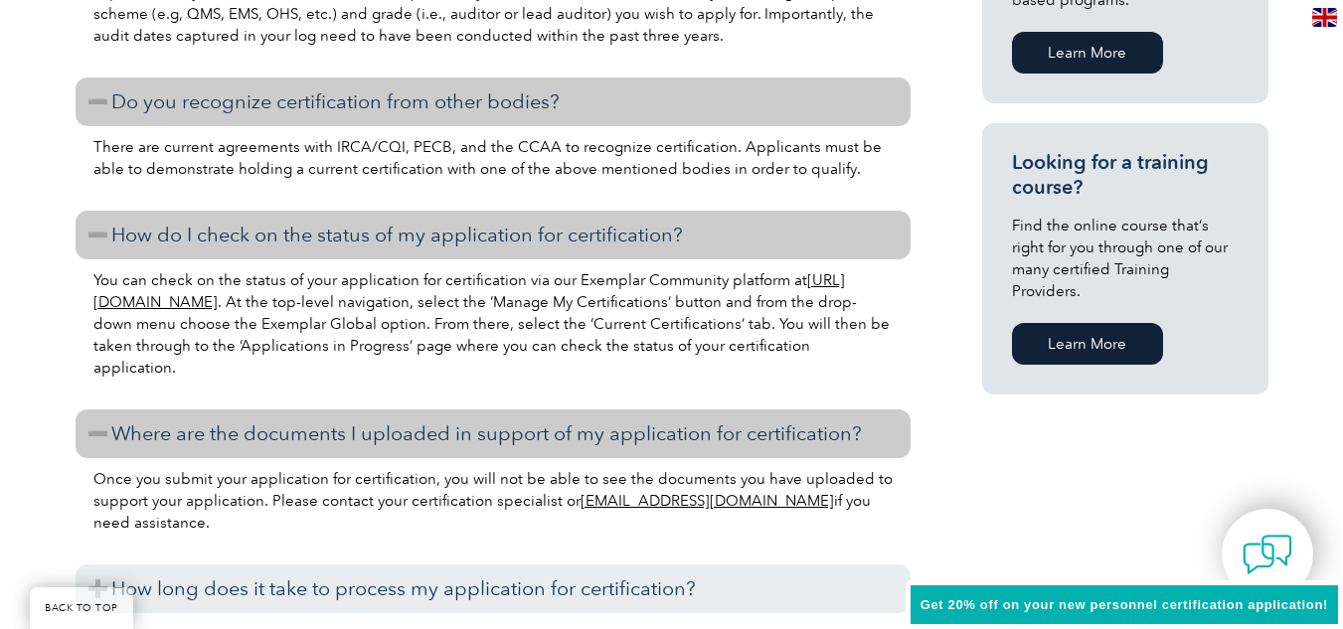
scroll to position [1491, 0]
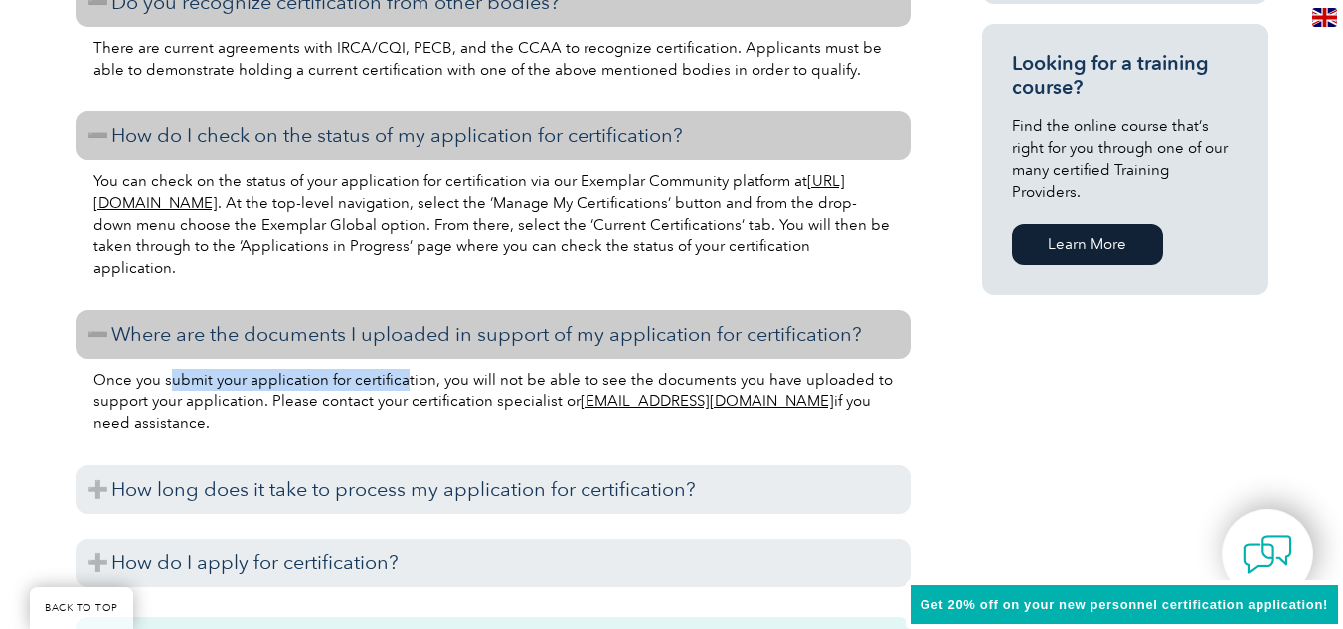
drag, startPoint x: 172, startPoint y: 376, endPoint x: 401, endPoint y: 369, distance: 228.7
click at [401, 369] on p "Once you submit your application for certification, you will not be able to see…" at bounding box center [492, 402] width 799 height 66
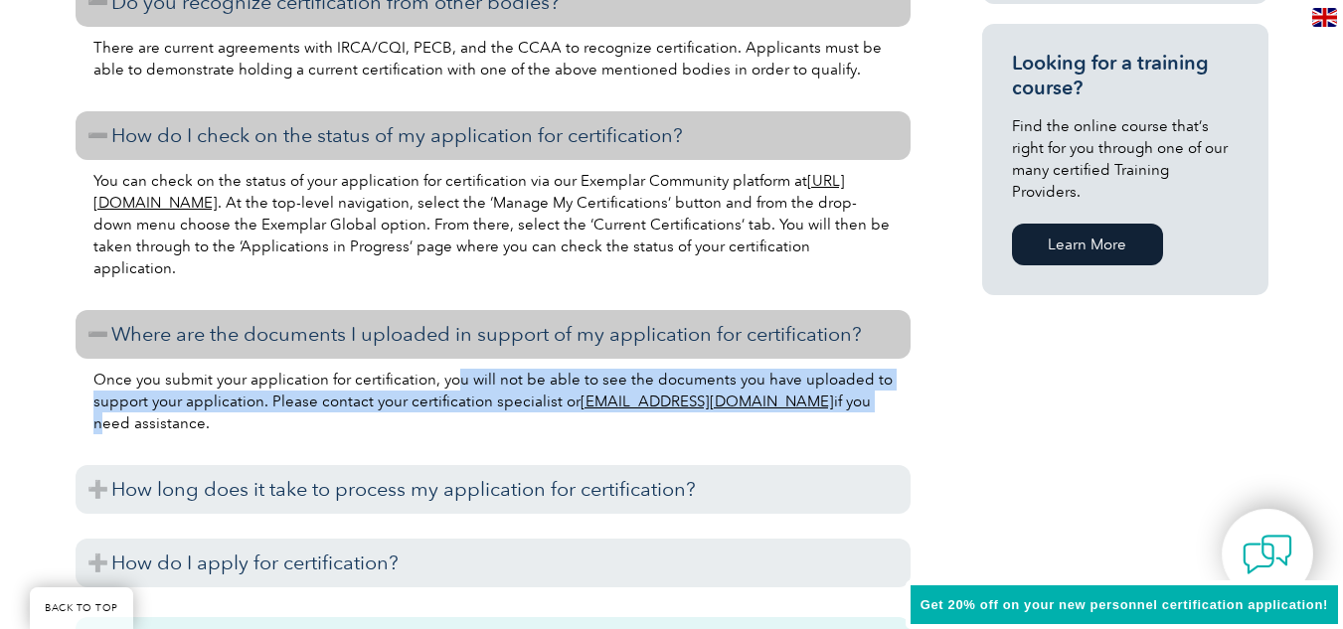
drag, startPoint x: 455, startPoint y: 373, endPoint x: 789, endPoint y: 406, distance: 335.6
click at [789, 406] on p "Once you submit your application for certification, you will not be able to see…" at bounding box center [492, 402] width 799 height 66
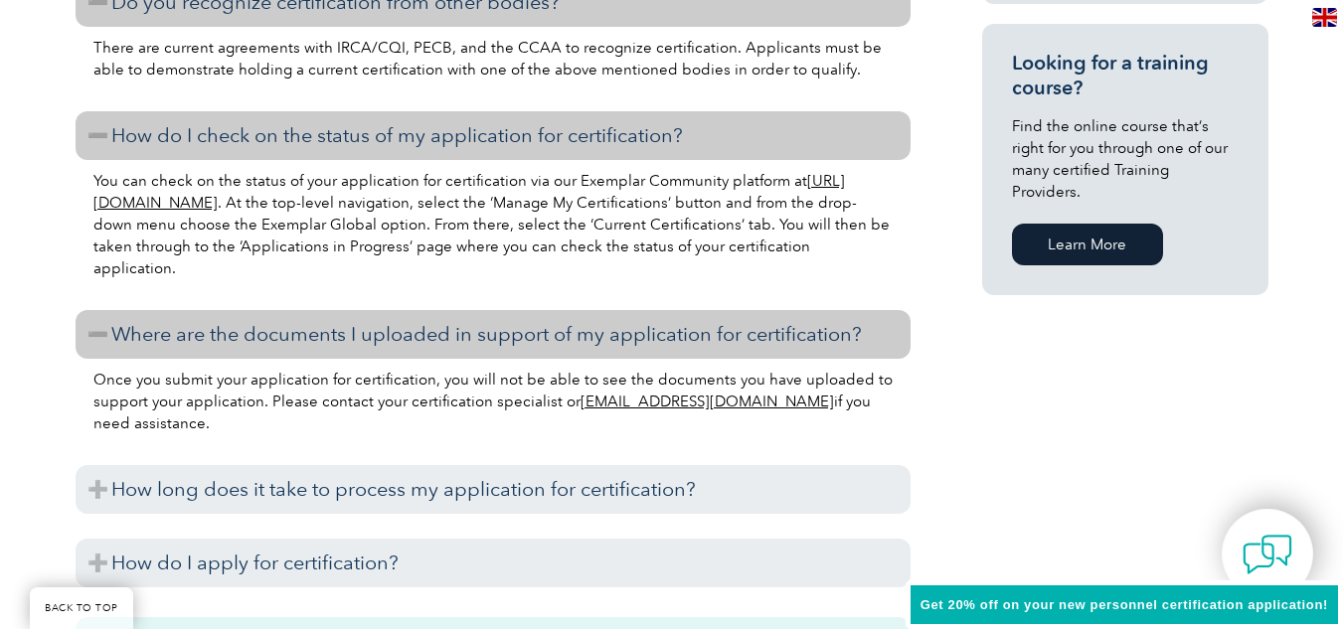
click at [399, 431] on p "Once you submit your application for certification, you will not be able to see…" at bounding box center [492, 402] width 799 height 66
drag, startPoint x: 301, startPoint y: 407, endPoint x: 552, endPoint y: 413, distance: 250.6
click at [552, 413] on p "Once you submit your application for certification, you will not be able to see…" at bounding box center [492, 402] width 799 height 66
click at [392, 428] on p "Once you submit your application for certification, you will not be able to see…" at bounding box center [492, 402] width 799 height 66
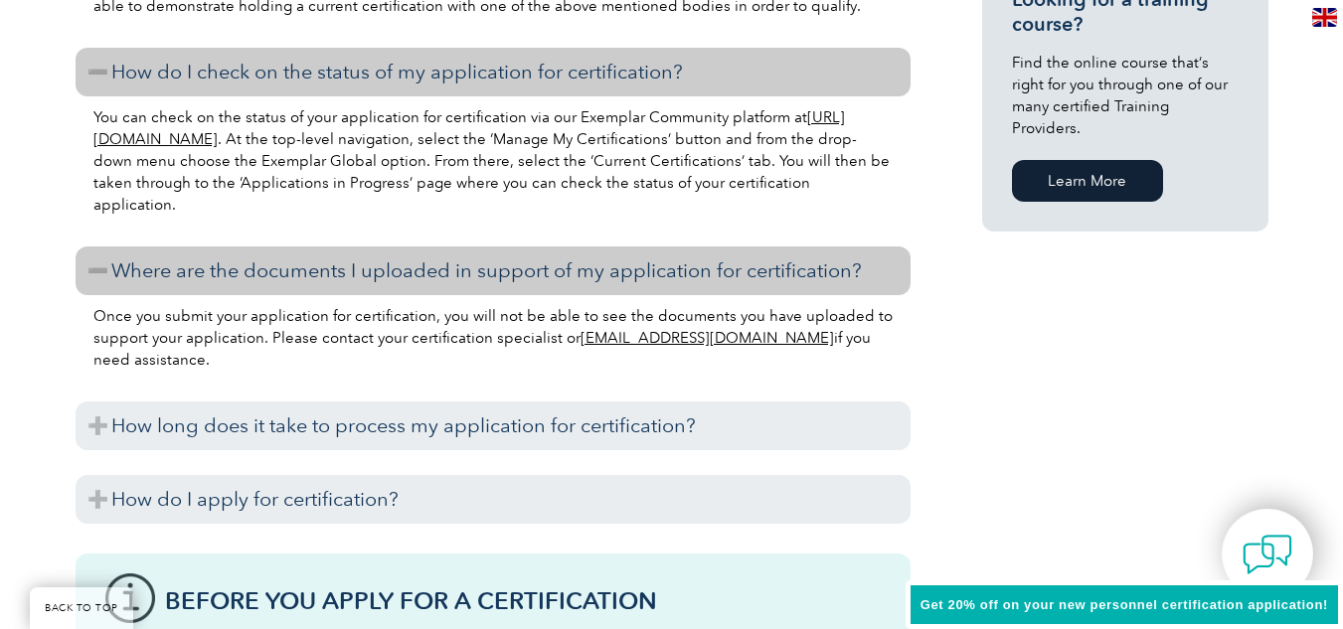
scroll to position [1591, 0]
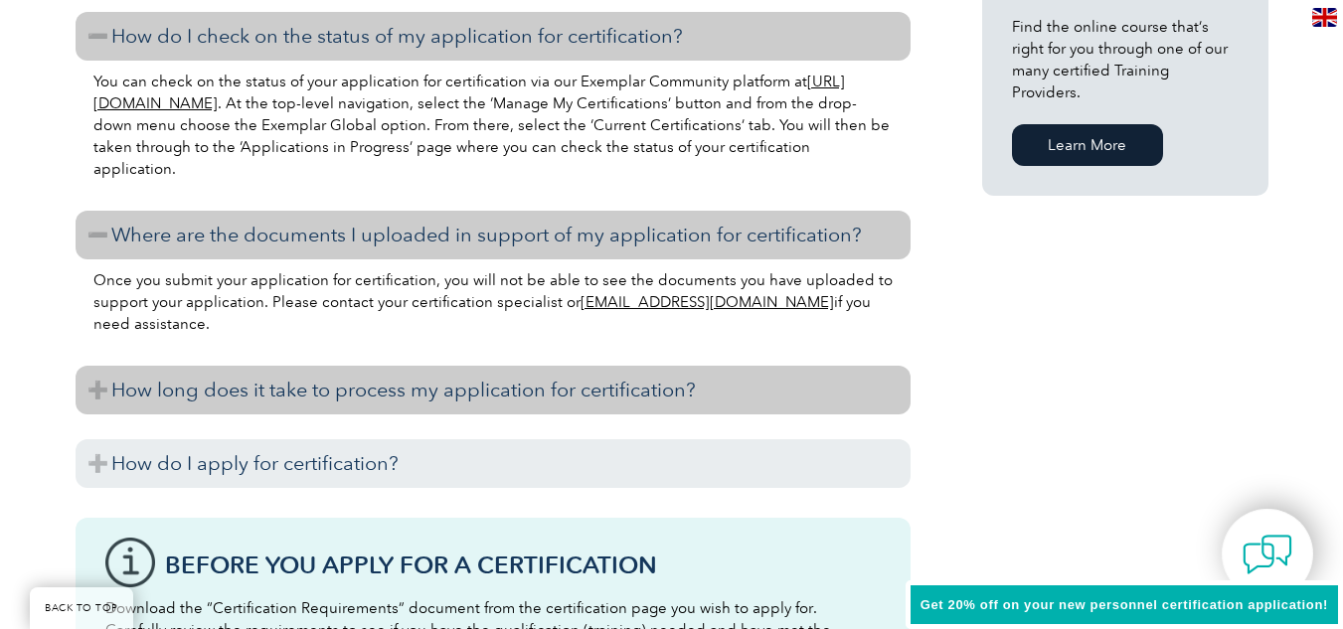
click at [311, 412] on h3 "How long does it take to process my application for certification?" at bounding box center [493, 390] width 835 height 49
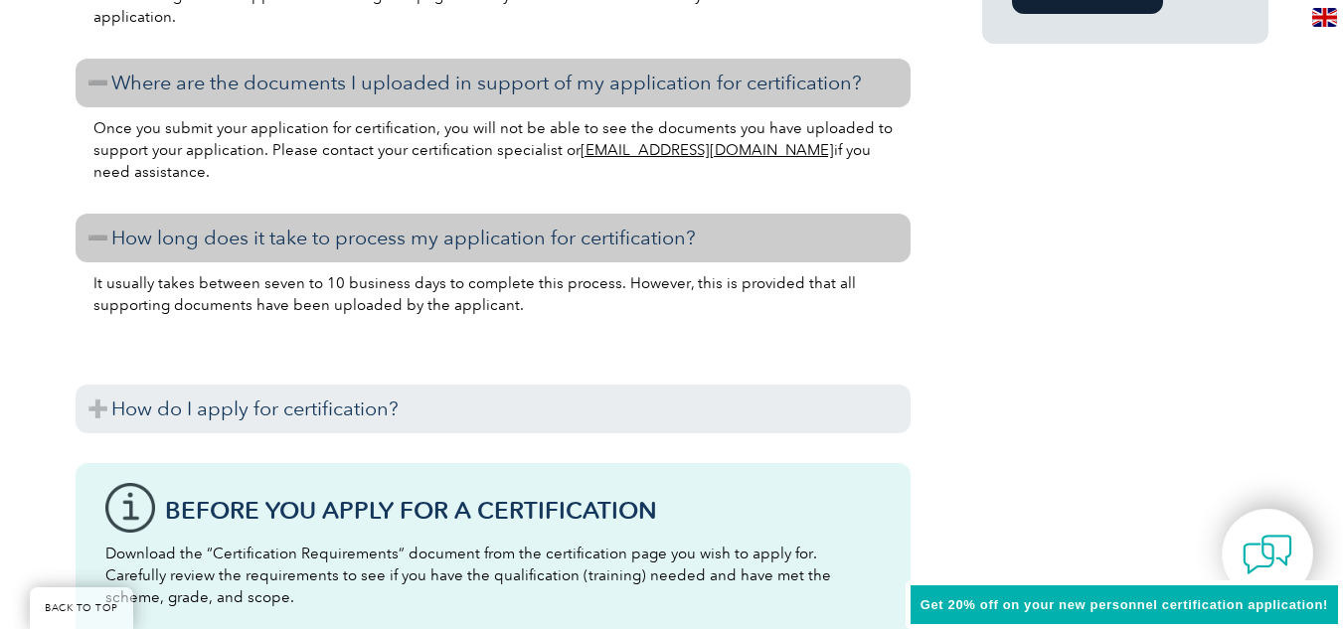
scroll to position [1789, 0]
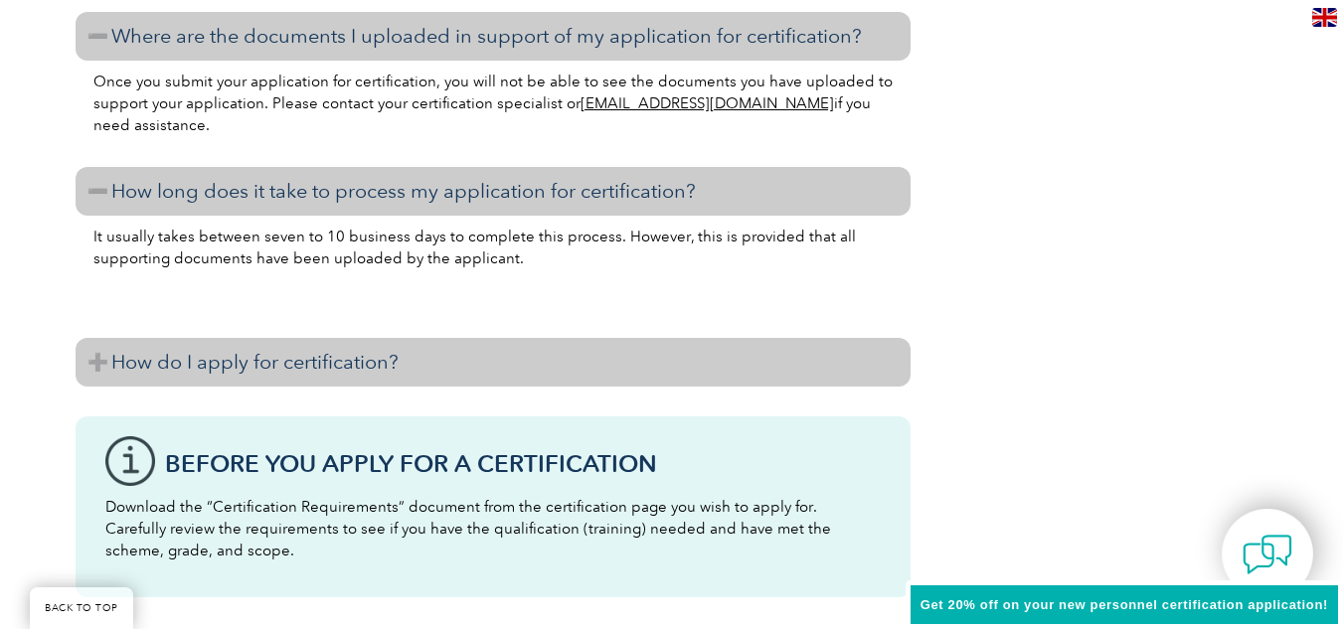
click at [301, 376] on h3 "How do I apply for certification?" at bounding box center [493, 362] width 835 height 49
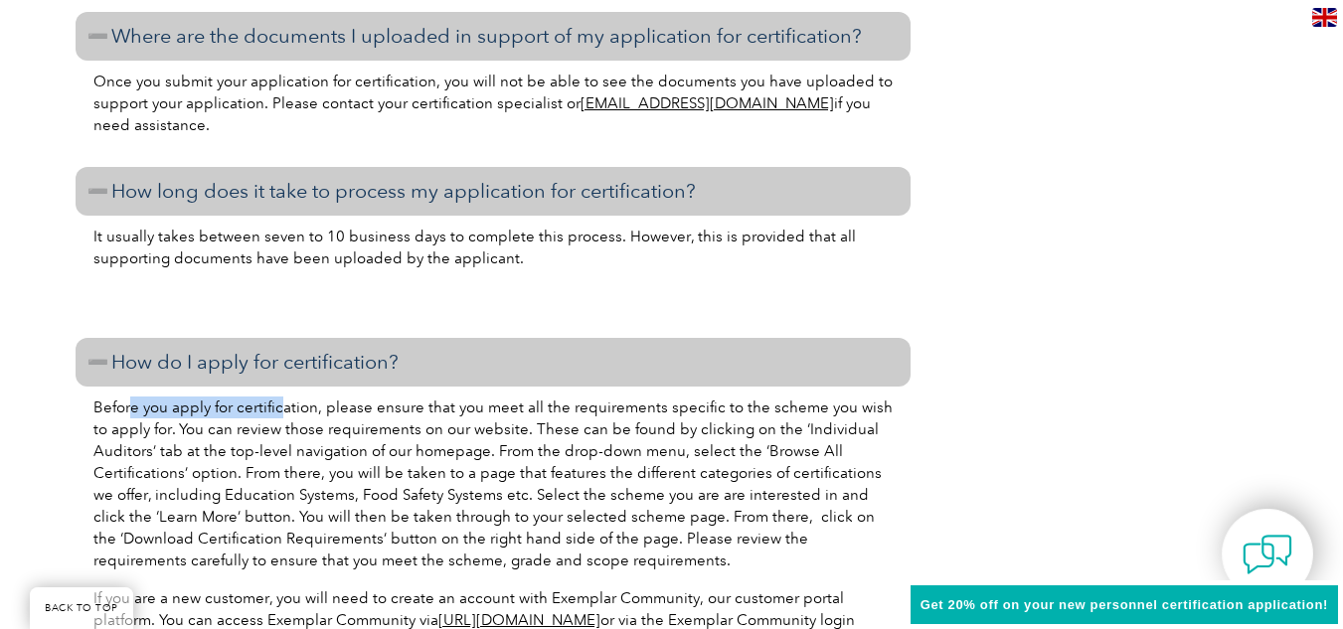
drag, startPoint x: 133, startPoint y: 411, endPoint x: 277, endPoint y: 411, distance: 144.1
click at [277, 411] on p "Before you apply for certification, please ensure that you meet all the require…" at bounding box center [492, 484] width 799 height 175
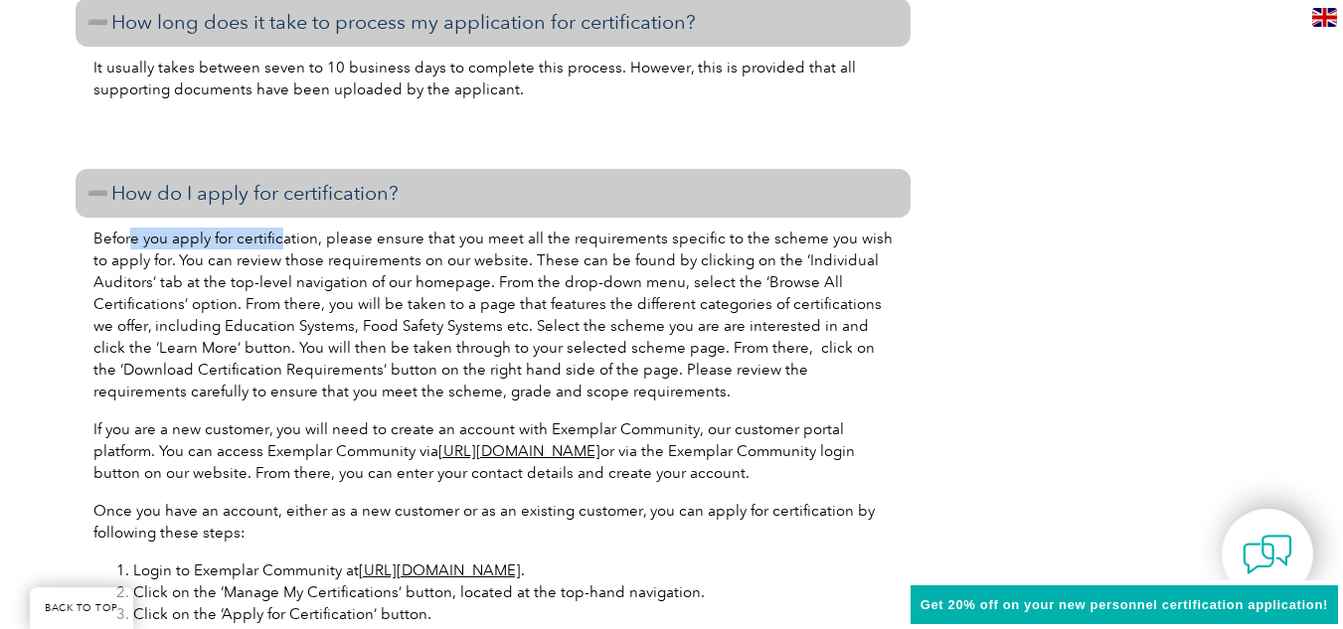
scroll to position [1988, 0]
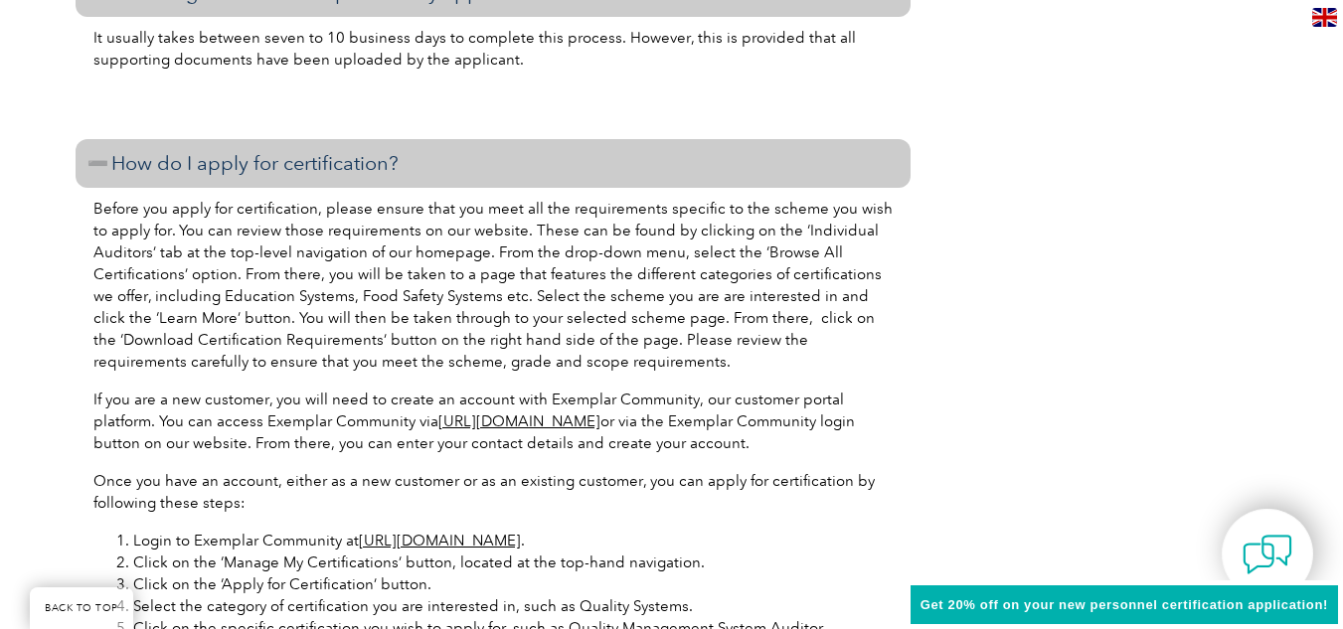
click at [296, 329] on p "Before you apply for certification, please ensure that you meet all the require…" at bounding box center [492, 285] width 799 height 175
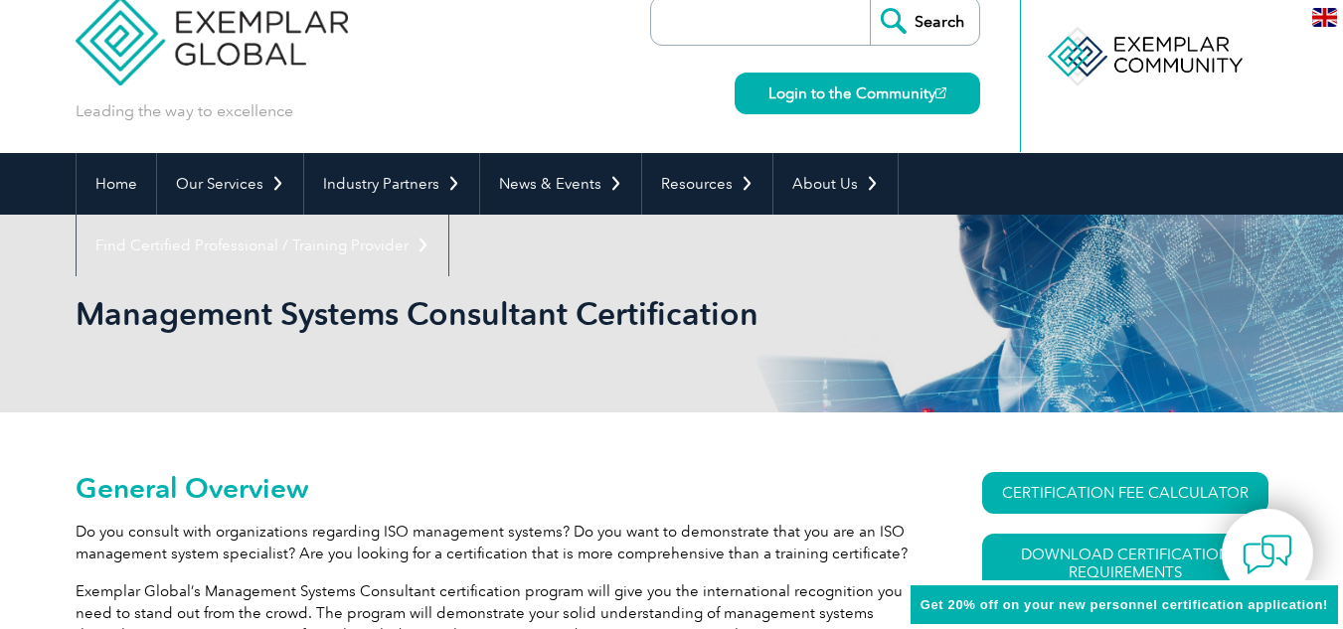
scroll to position [0, 0]
